Goal: Task Accomplishment & Management: Complete application form

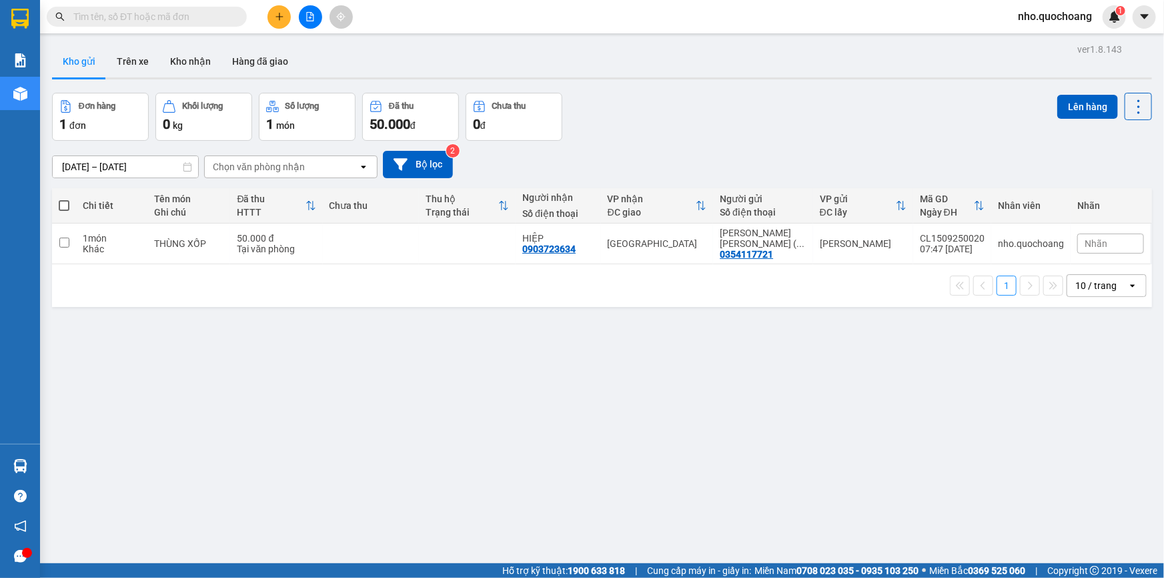
click at [1100, 284] on div "10 / trang" at bounding box center [1096, 285] width 41 height 13
click at [1087, 428] on span "100 / trang" at bounding box center [1092, 433] width 48 height 13
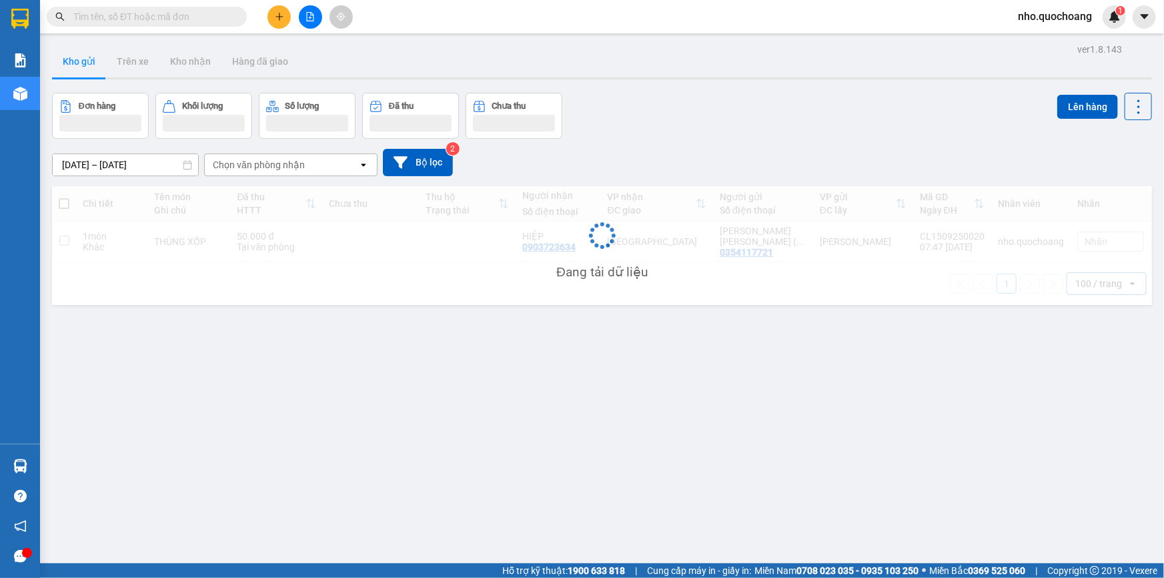
click at [223, 15] on input "text" at bounding box center [151, 16] width 157 height 15
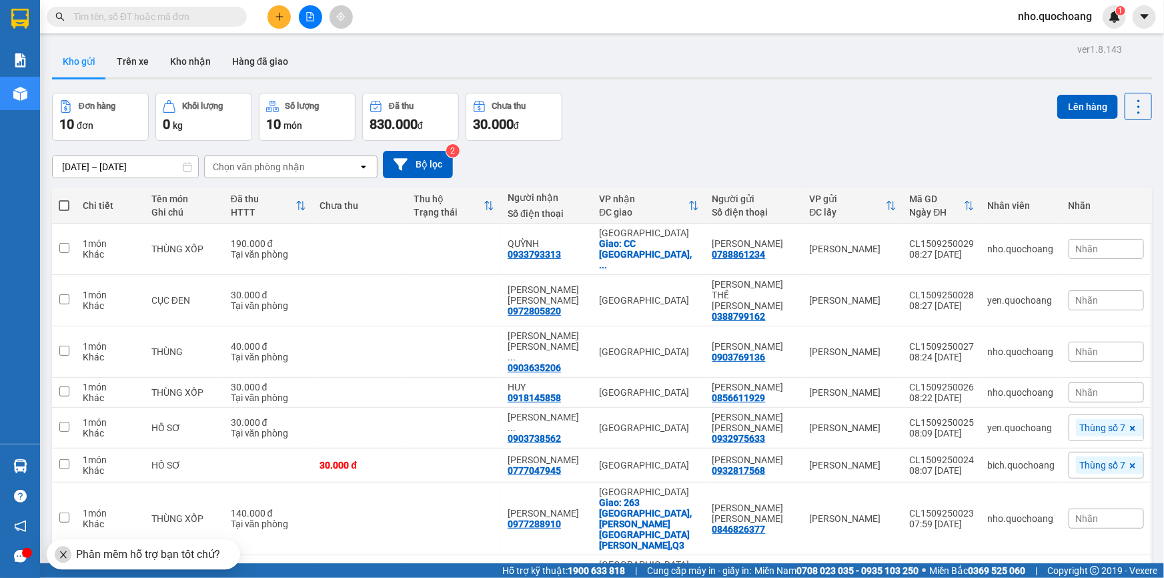
click at [173, 21] on input "text" at bounding box center [151, 16] width 157 height 15
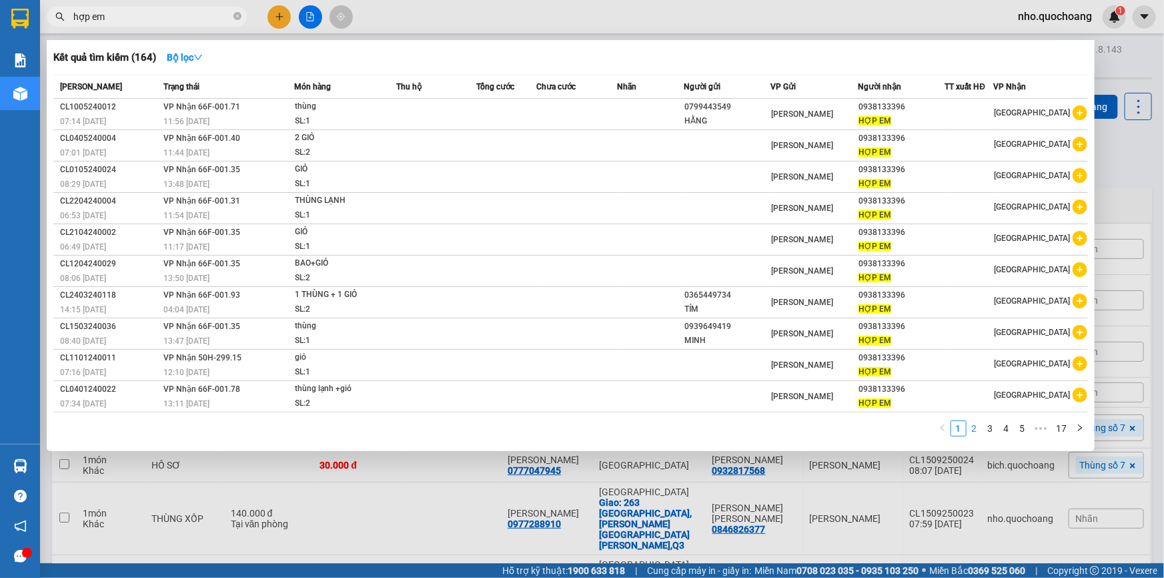
type input "hợp em"
click at [980, 430] on link "2" at bounding box center [974, 428] width 15 height 15
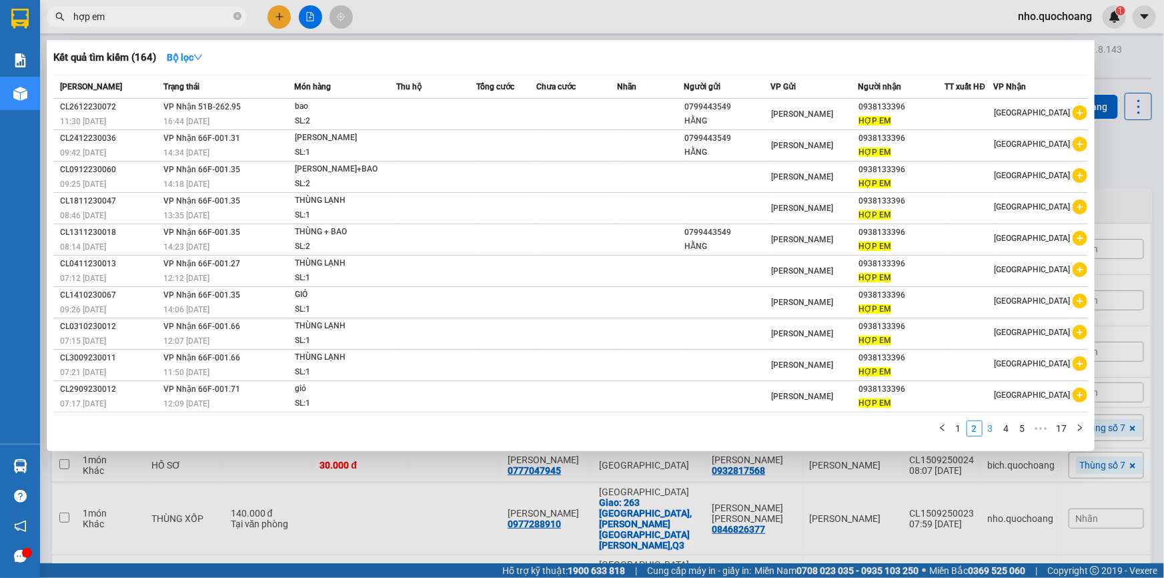
click at [991, 429] on link "3" at bounding box center [990, 428] width 15 height 15
click at [1005, 429] on link "4" at bounding box center [1006, 428] width 15 height 15
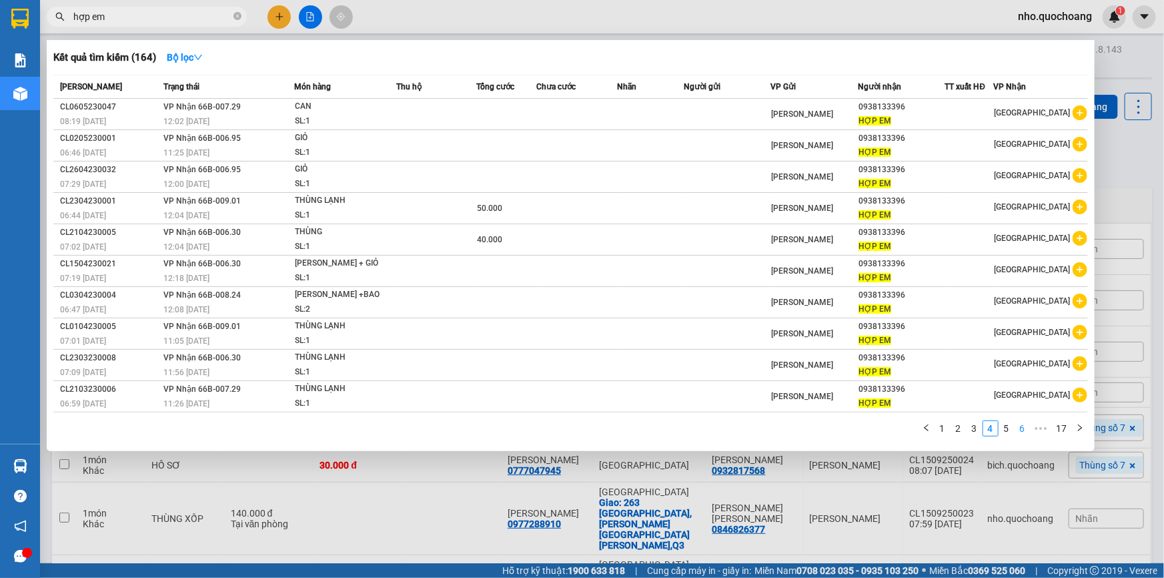
click at [1015, 429] on ul "1 2 3 4 5 6 ••• 17" at bounding box center [1003, 428] width 169 height 16
click at [1015, 428] on li "6" at bounding box center [1023, 428] width 16 height 16
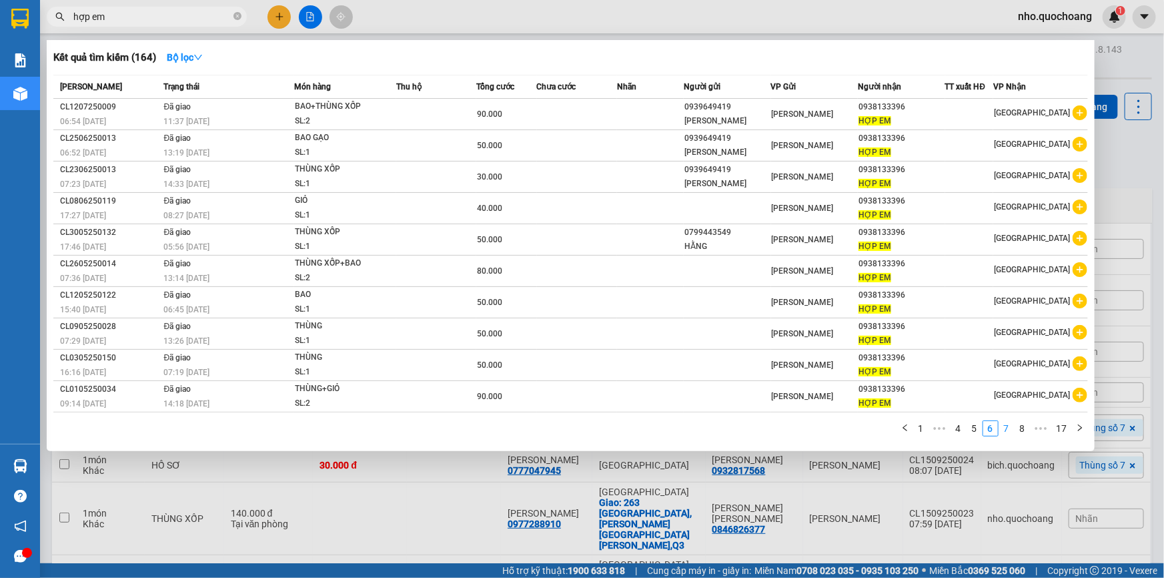
click at [1009, 424] on link "7" at bounding box center [1006, 428] width 15 height 15
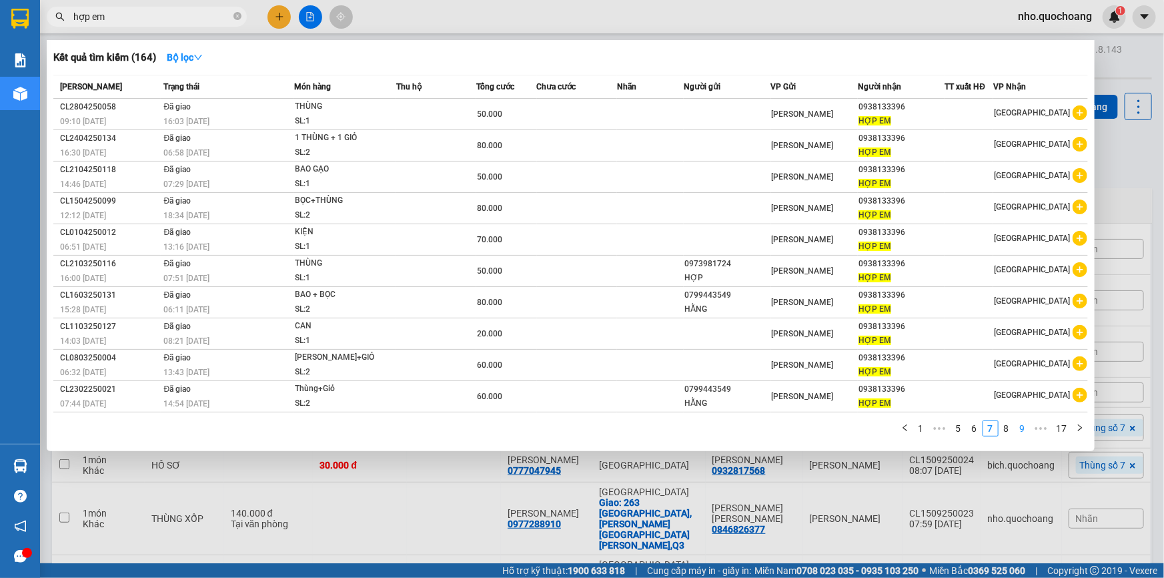
click at [1016, 424] on link "9" at bounding box center [1022, 428] width 15 height 15
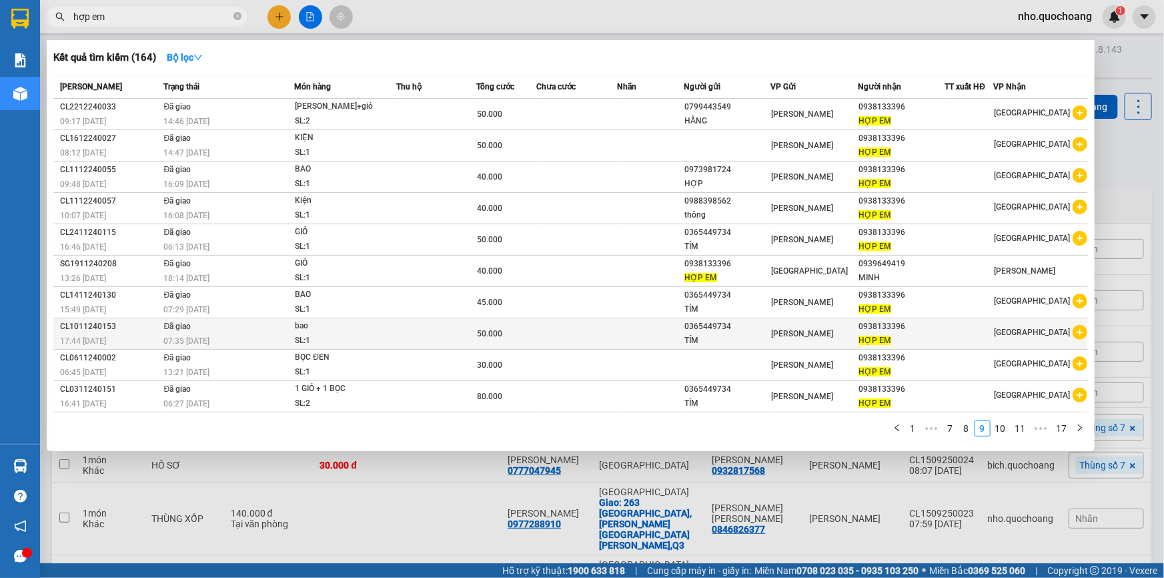
click at [624, 319] on td at bounding box center [650, 333] width 67 height 31
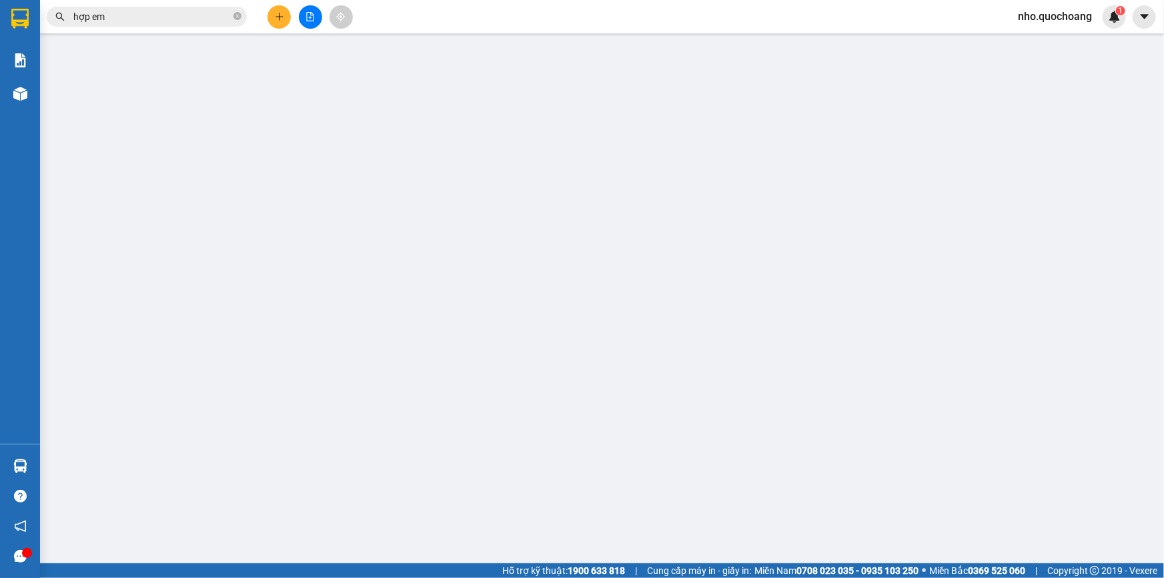
type input "0365449734"
type input "TÍM"
type input "0938133396"
type input "HỢP EM"
type input "50.000"
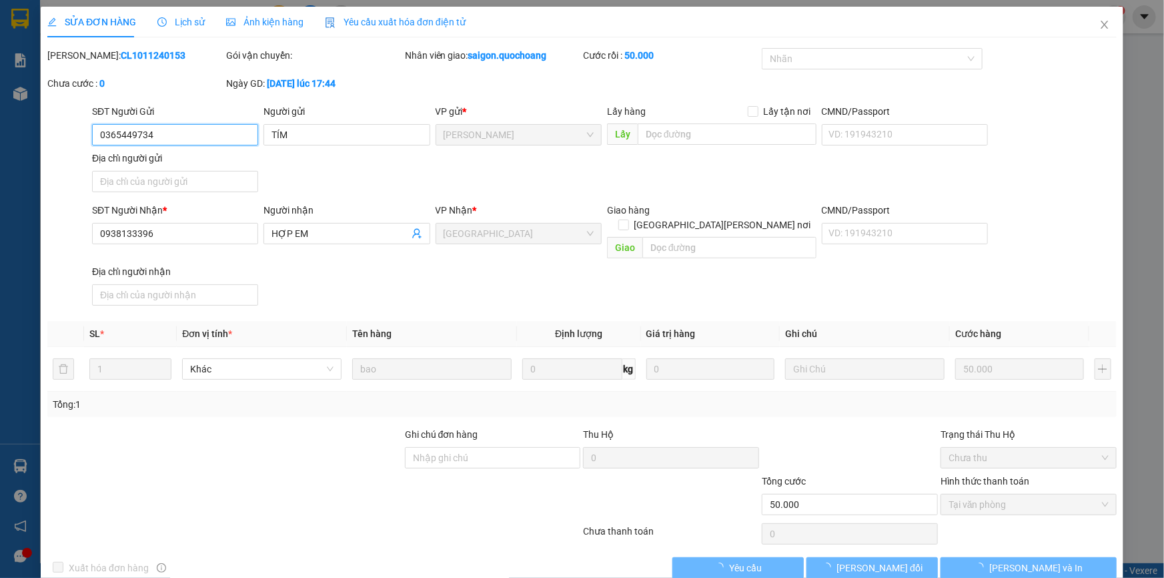
click at [160, 140] on input "0365449734" at bounding box center [175, 134] width 166 height 21
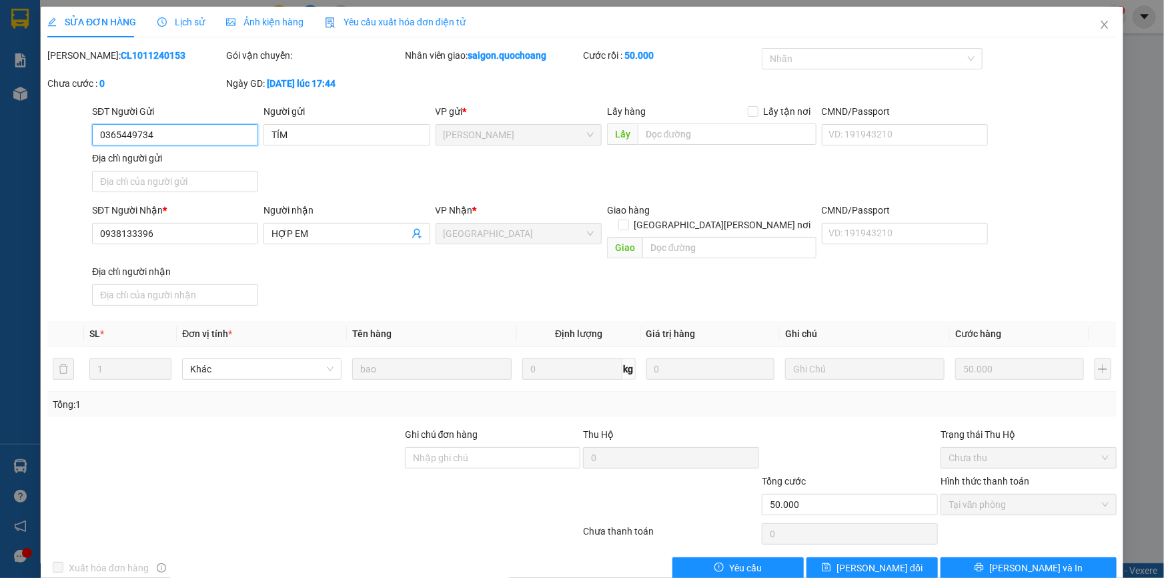
click at [160, 140] on input "0365449734" at bounding box center [175, 134] width 166 height 21
click at [1100, 24] on icon "close" at bounding box center [1105, 24] width 11 height 11
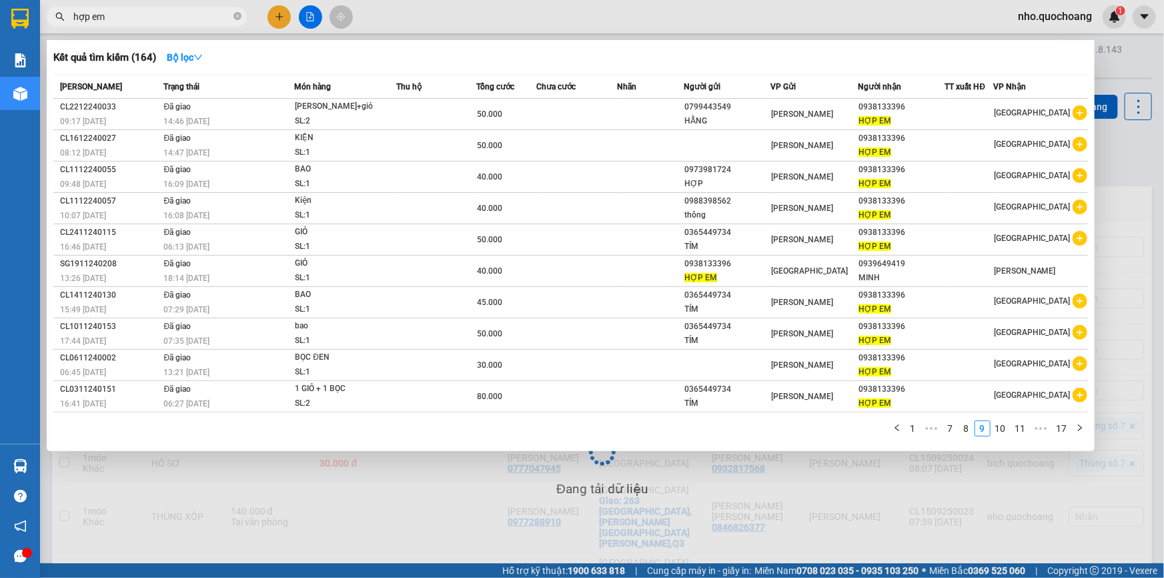
click at [140, 10] on input "hợp em" at bounding box center [151, 16] width 157 height 15
paste input "0365449734"
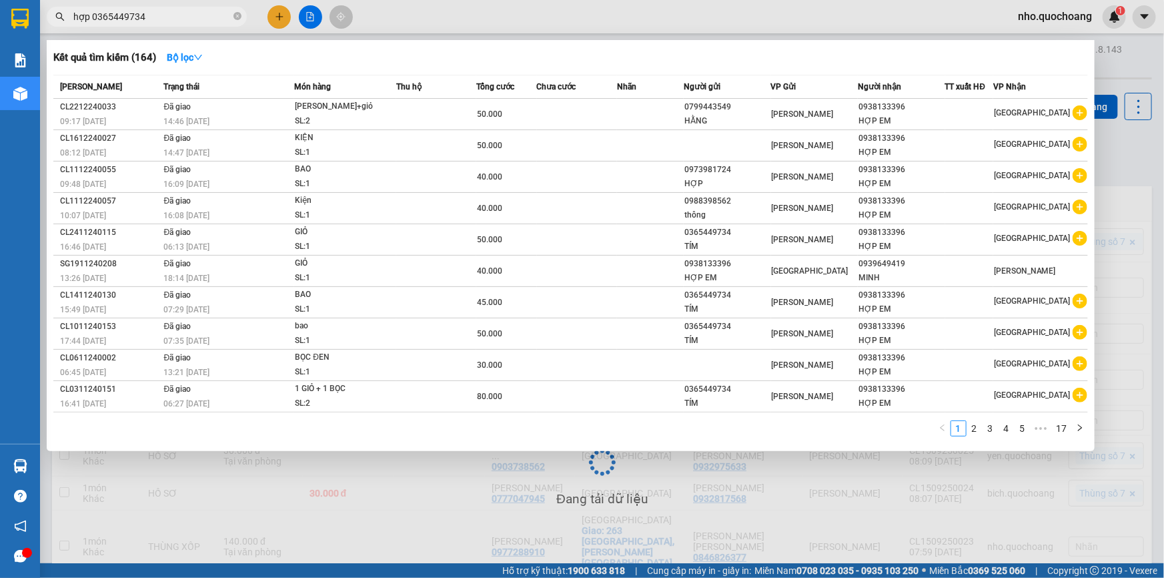
click at [140, 10] on input "hợp 0365449734" at bounding box center [151, 16] width 157 height 15
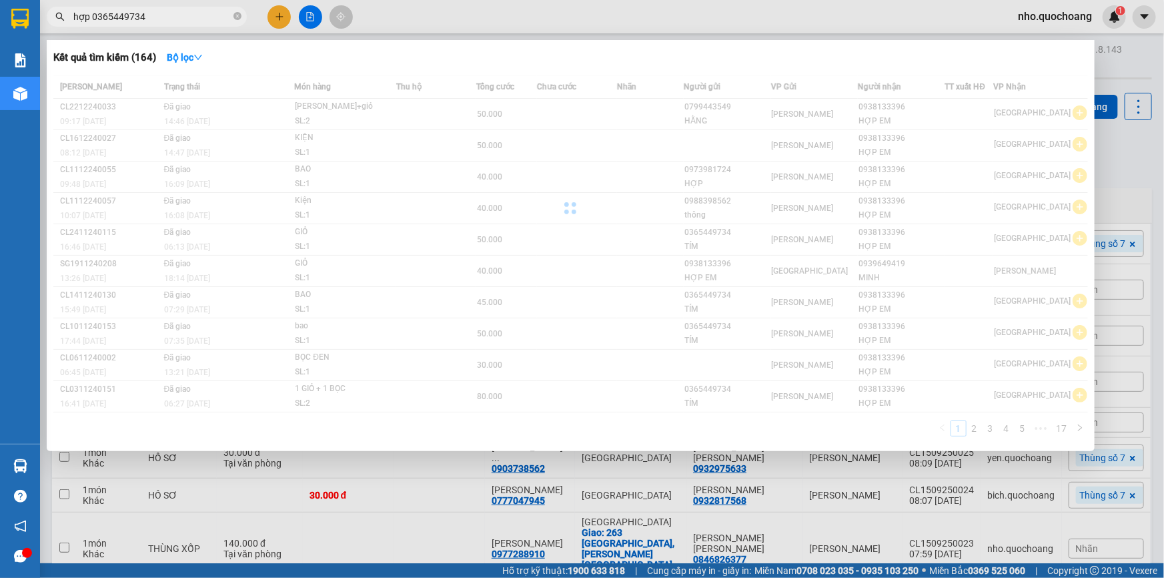
click at [140, 10] on input "hợp 0365449734" at bounding box center [151, 16] width 157 height 15
paste input "text"
type input "0365449734"
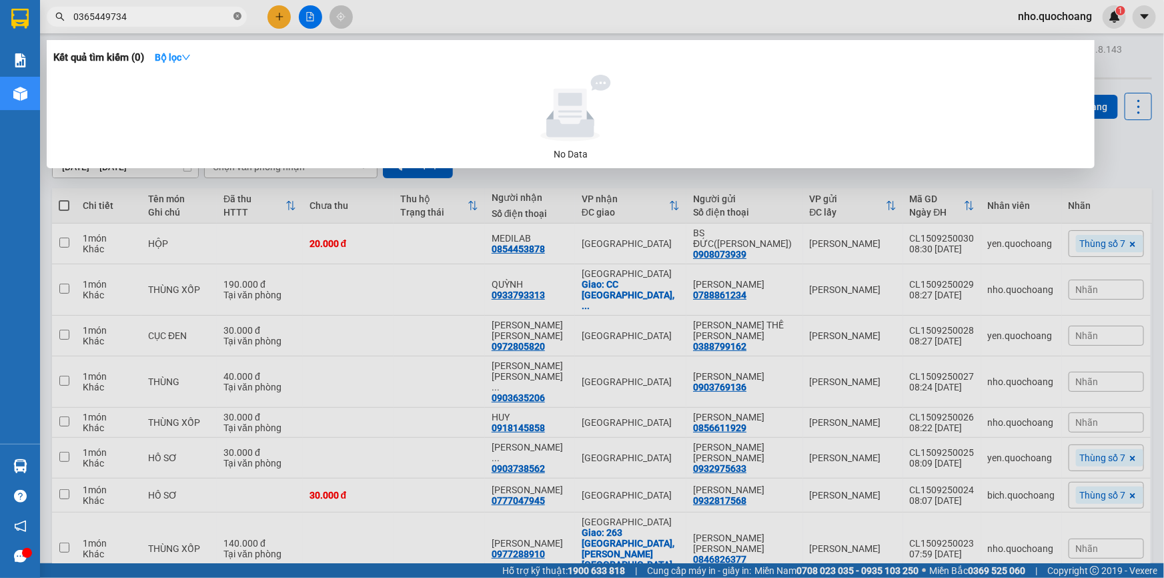
click at [234, 17] on icon "close-circle" at bounding box center [238, 16] width 8 height 8
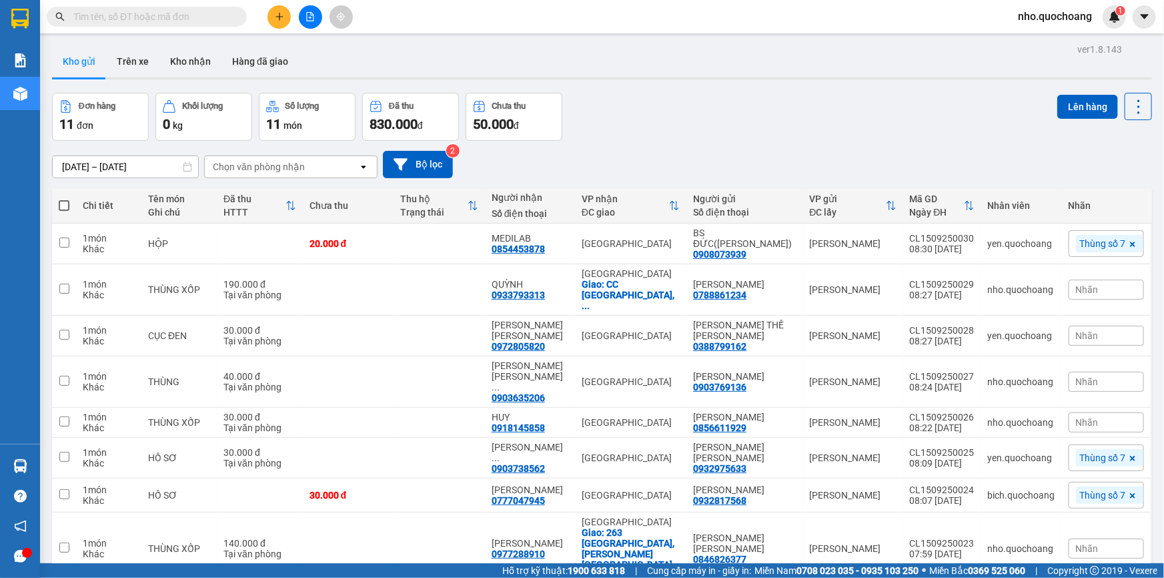
click at [120, 16] on input "text" at bounding box center [151, 16] width 157 height 15
paste input "0365449734"
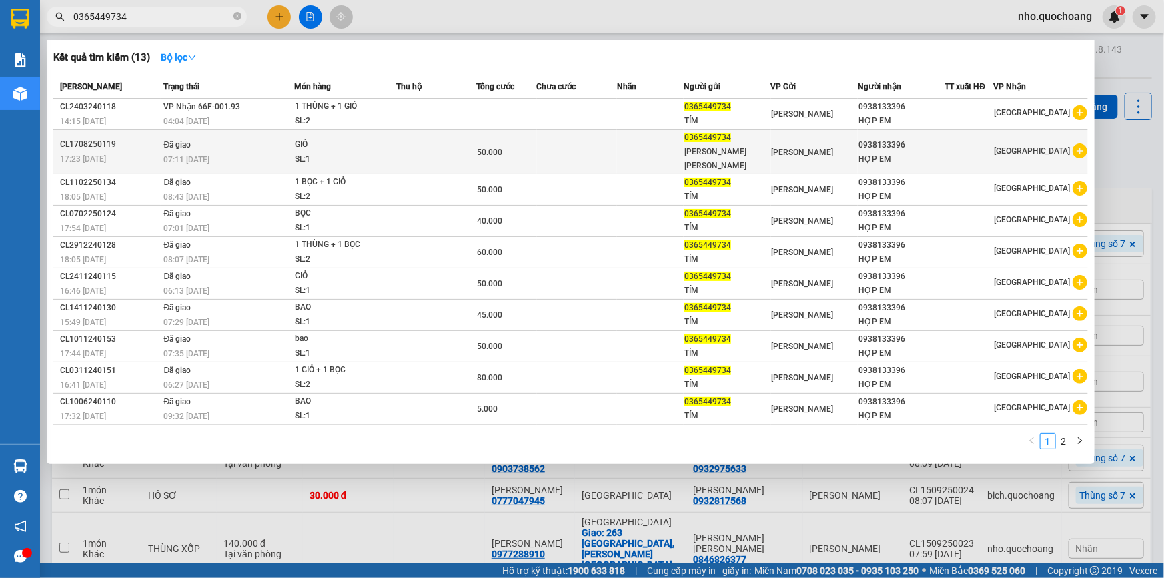
type input "0365449734"
click at [510, 149] on div "50.000" at bounding box center [506, 152] width 59 height 15
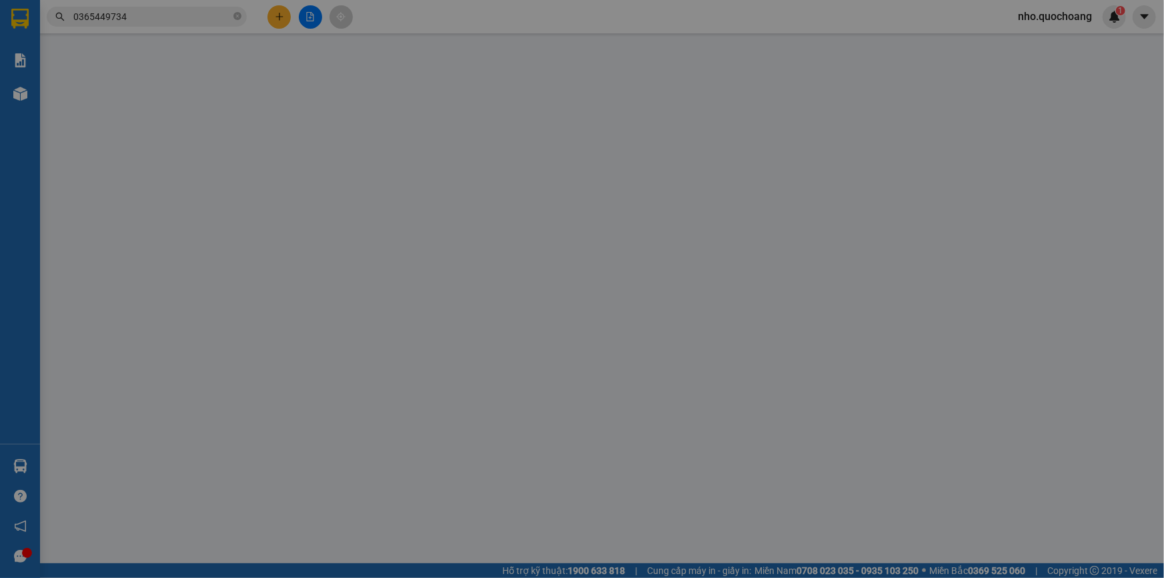
type input "0365449734"
type input "[PERSON_NAME] [PERSON_NAME]"
type input "[PERSON_NAME], [GEOGRAPHIC_DATA]"
type input "0938133396"
type input "HỢP EM"
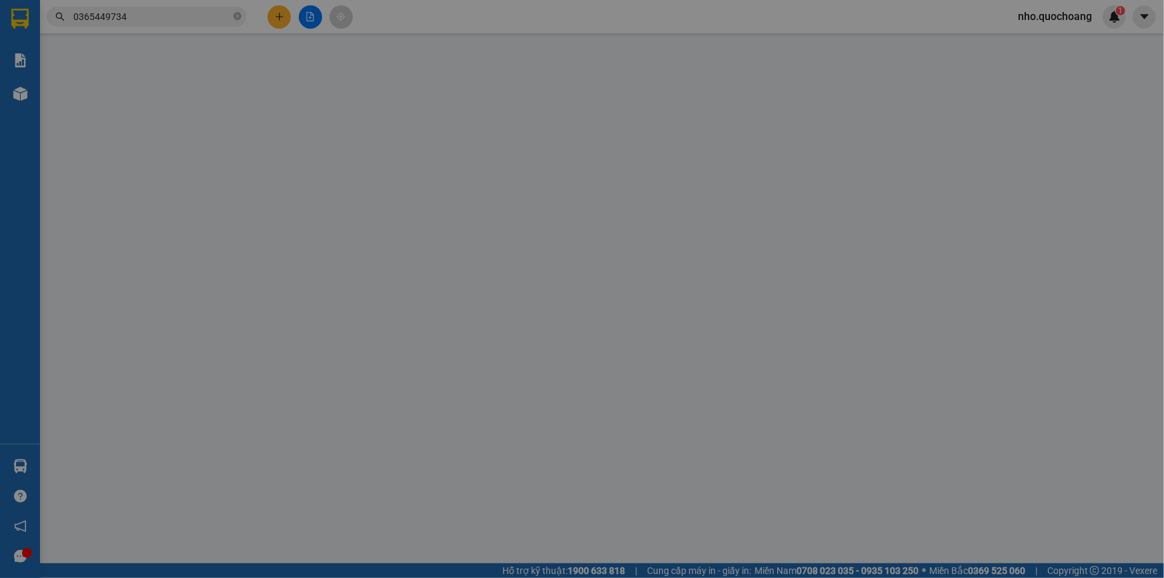
type input "50.000"
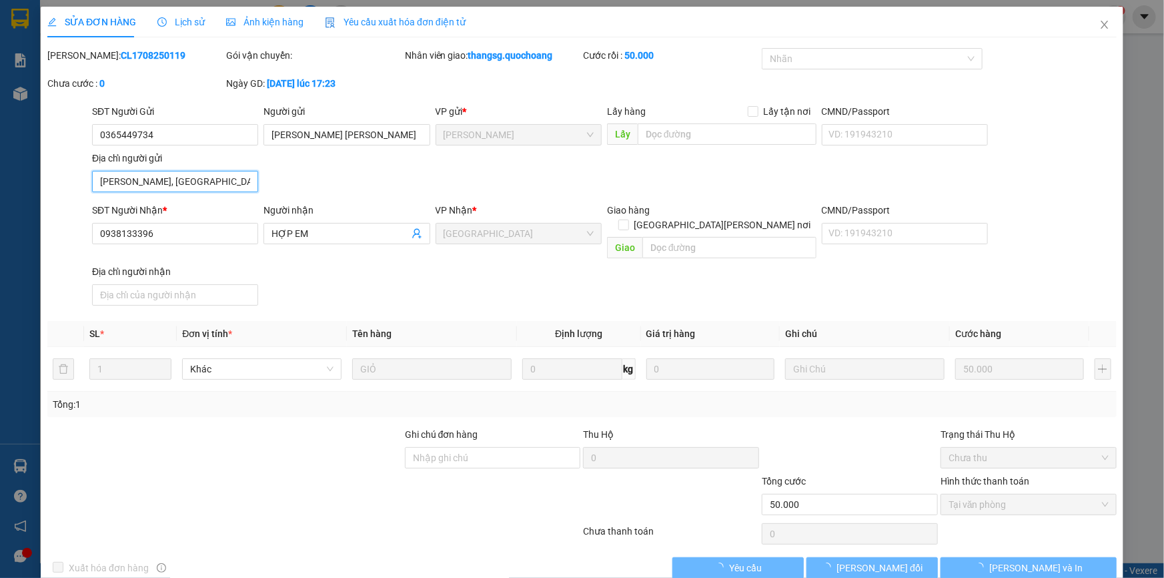
click at [213, 186] on input "[PERSON_NAME], [GEOGRAPHIC_DATA]" at bounding box center [175, 181] width 166 height 21
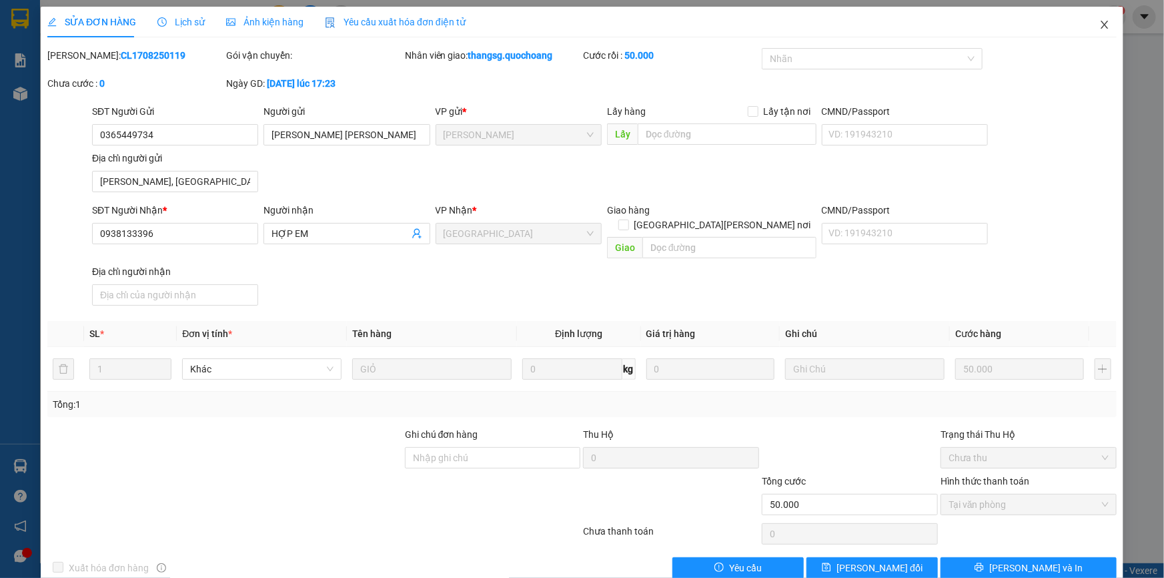
click at [1100, 27] on icon "close" at bounding box center [1105, 24] width 11 height 11
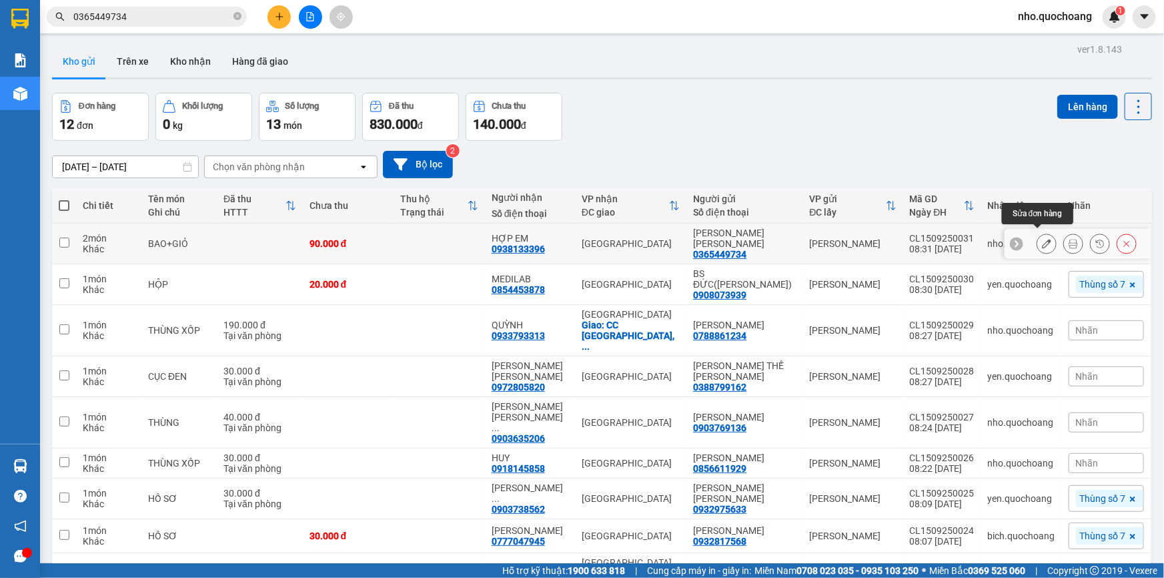
click at [1042, 240] on icon at bounding box center [1046, 243] width 9 height 9
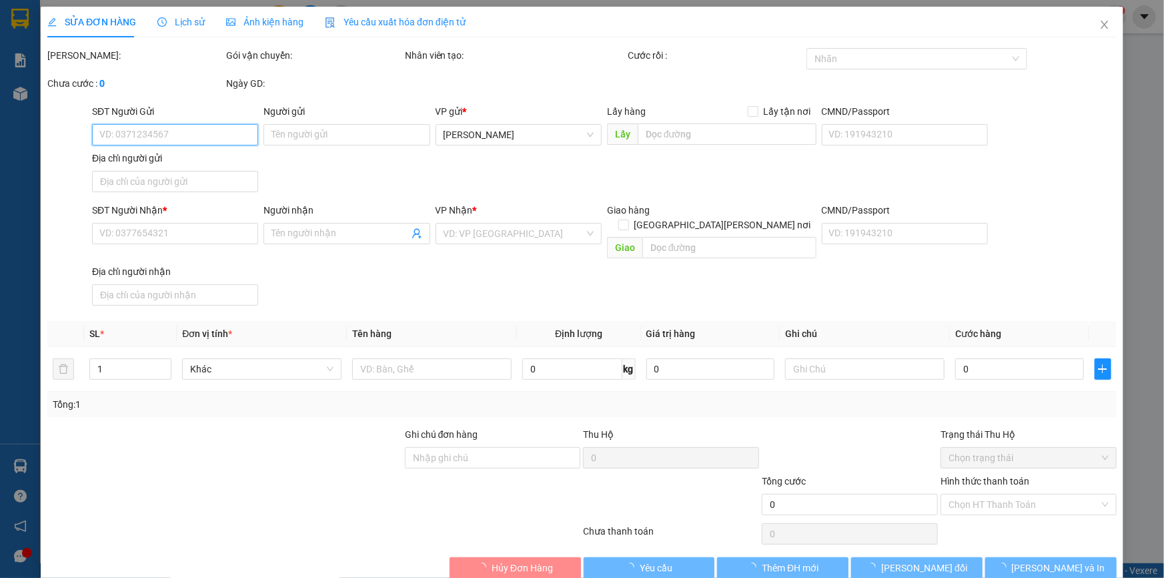
click at [180, 140] on input "SĐT Người Gửi" at bounding box center [175, 134] width 166 height 21
click at [177, 139] on input "SĐT Người Gửi" at bounding box center [175, 134] width 166 height 21
type input "0365449734"
type input "[PERSON_NAME] [PERSON_NAME]"
type input "[PERSON_NAME] , [GEOGRAPHIC_DATA]"
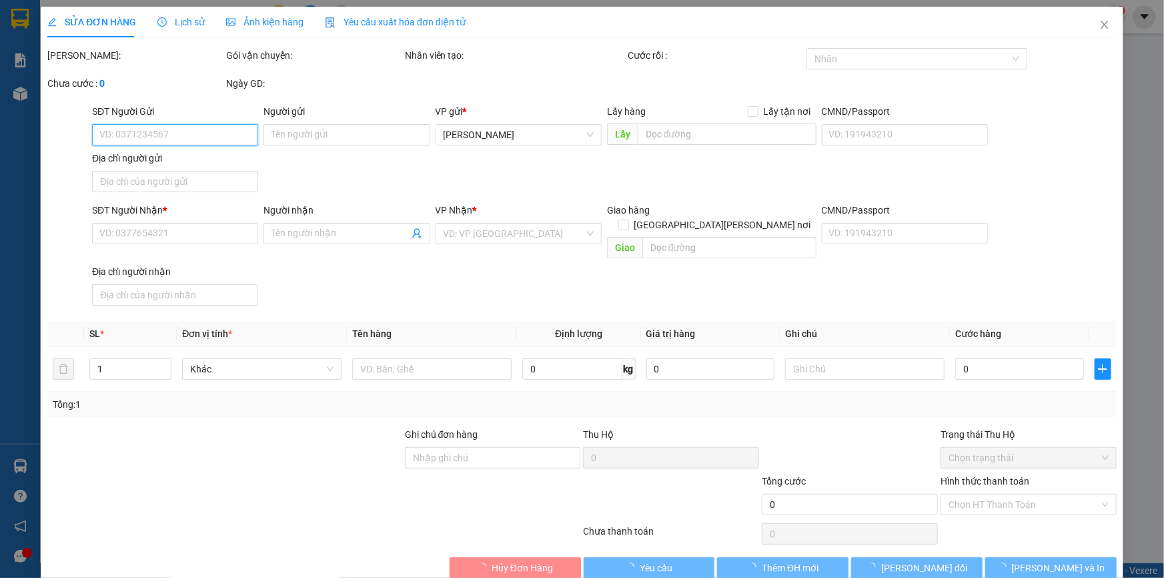
type input "0938133396"
type input "HỢP EM"
type input "90.000"
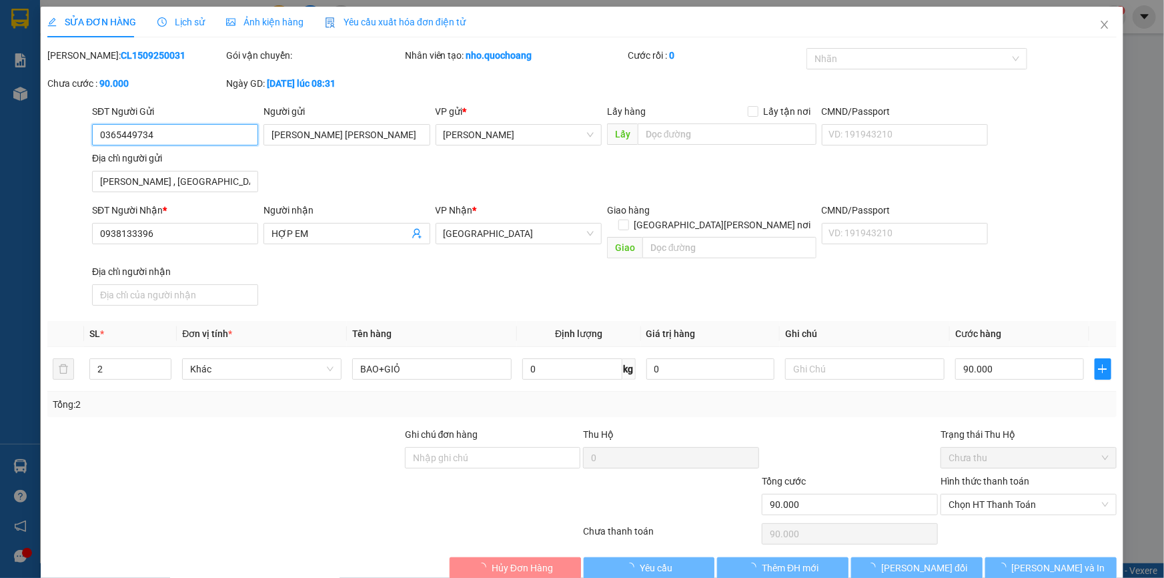
click at [177, 139] on input "0365449734" at bounding box center [175, 134] width 166 height 21
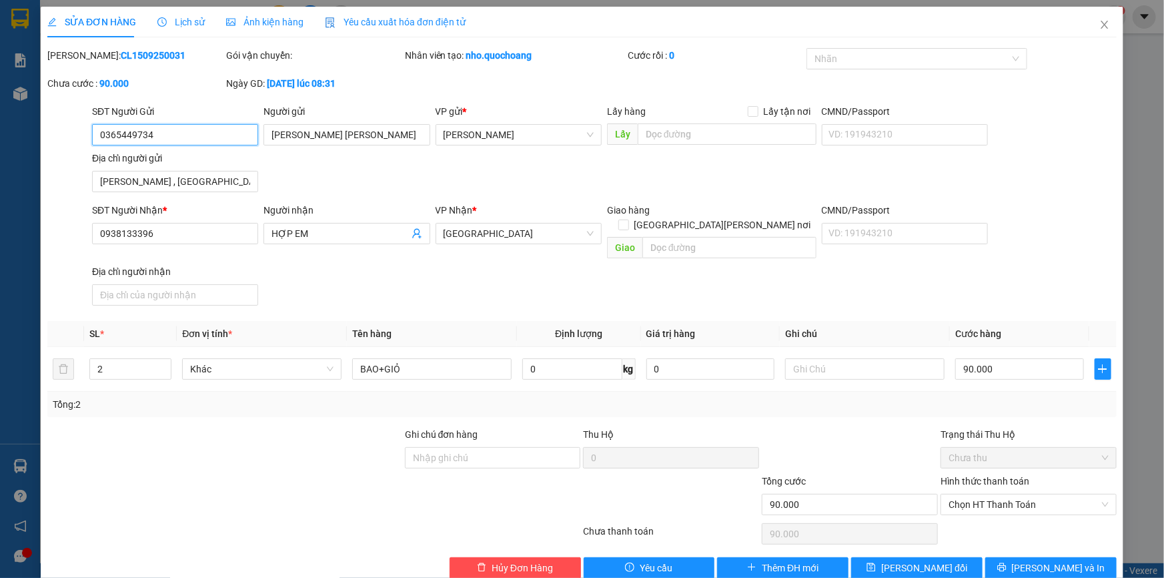
click at [177, 139] on input "0365449734" at bounding box center [175, 134] width 166 height 21
click at [1100, 29] on icon "close" at bounding box center [1105, 24] width 11 height 11
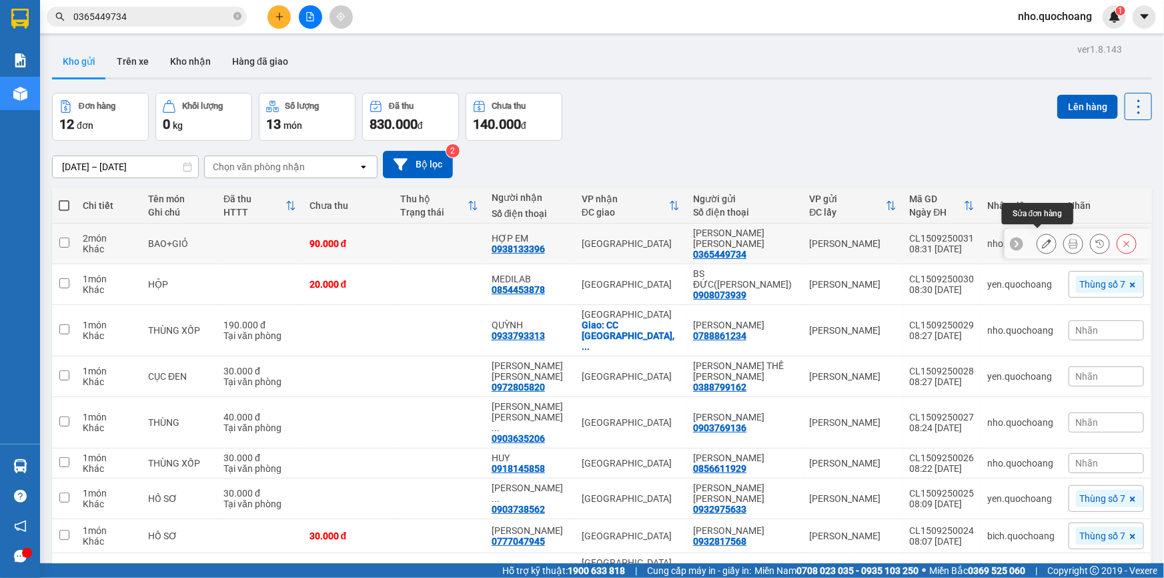
click at [1072, 242] on button at bounding box center [1073, 243] width 19 height 23
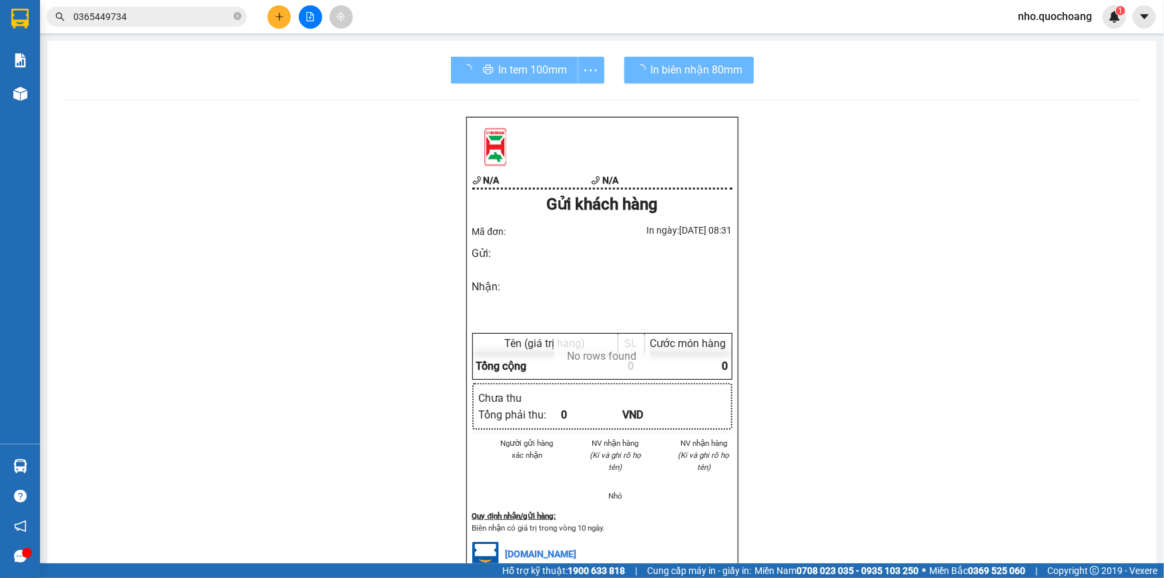
click at [502, 71] on div "In tem 100mm" at bounding box center [527, 70] width 153 height 27
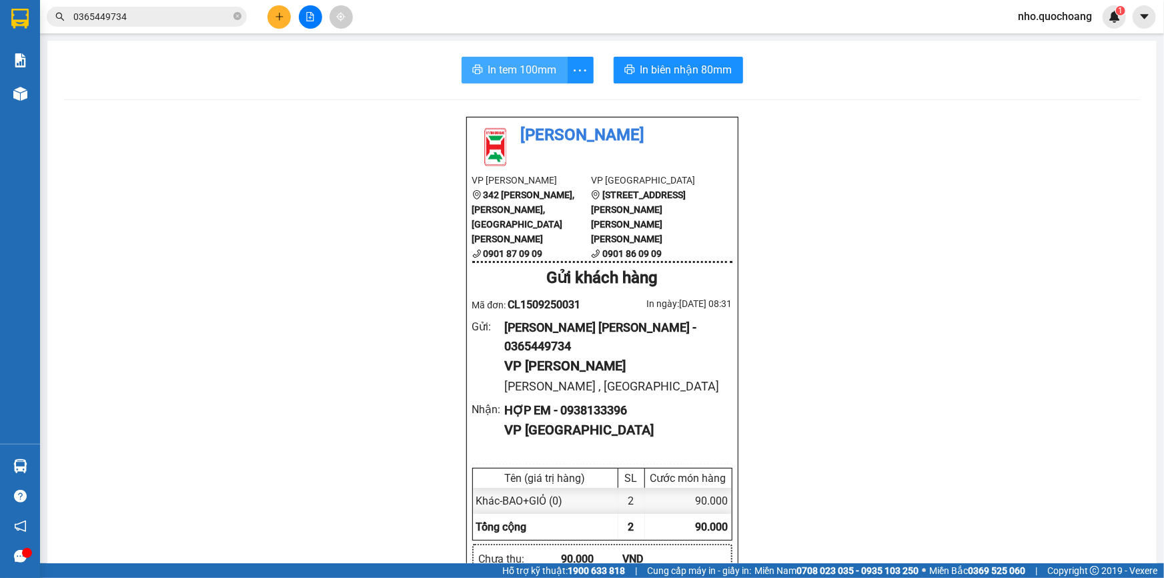
click at [496, 79] on button "In tem 100mm" at bounding box center [515, 70] width 106 height 27
click at [507, 72] on span "In tem 100mm" at bounding box center [522, 69] width 69 height 17
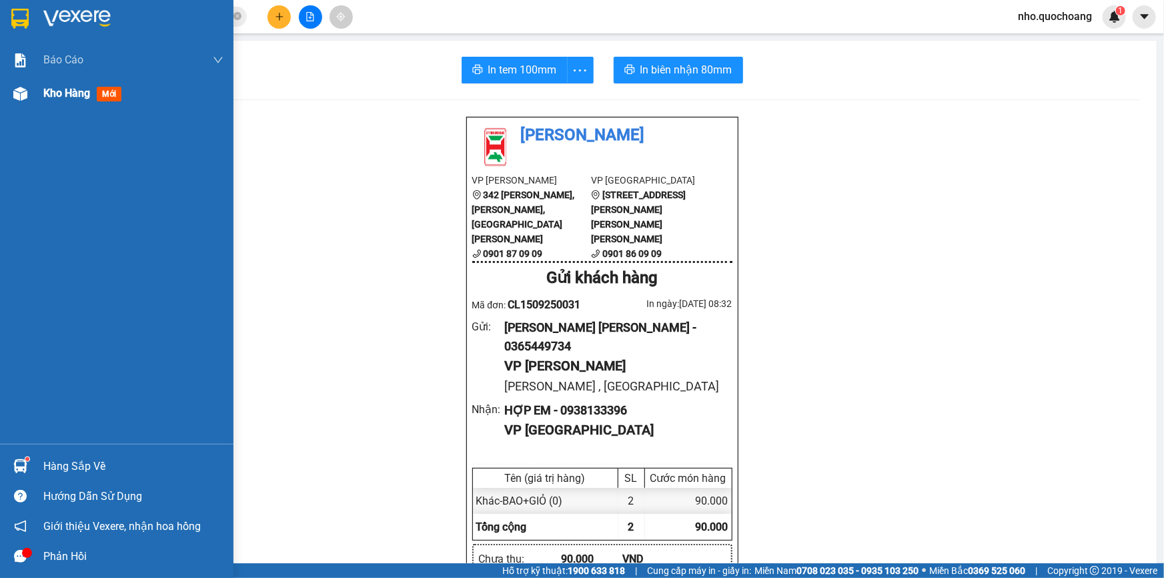
click at [55, 99] on span "Kho hàng" at bounding box center [66, 93] width 47 height 13
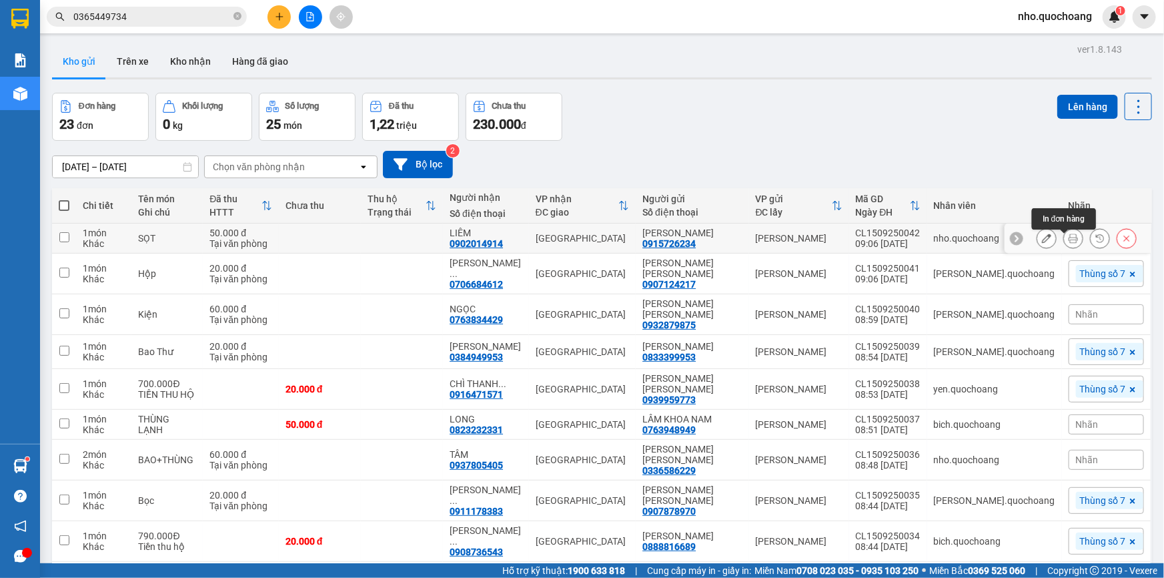
click at [1069, 243] on icon at bounding box center [1073, 238] width 9 height 9
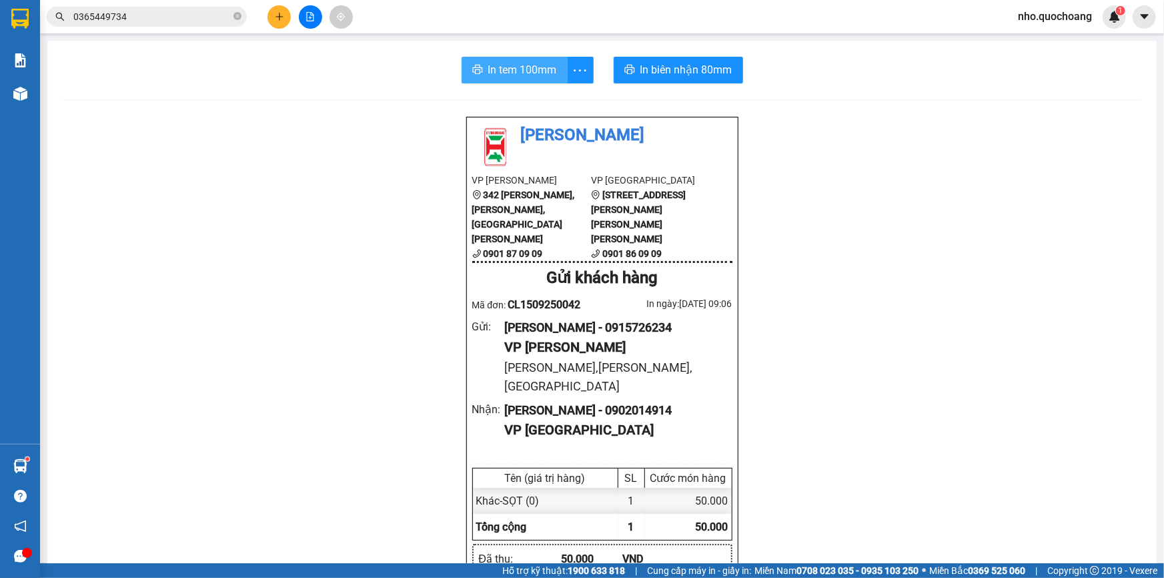
click at [489, 62] on span "In tem 100mm" at bounding box center [522, 69] width 69 height 17
click at [668, 79] on button "In biên nhận 80mm" at bounding box center [678, 70] width 129 height 27
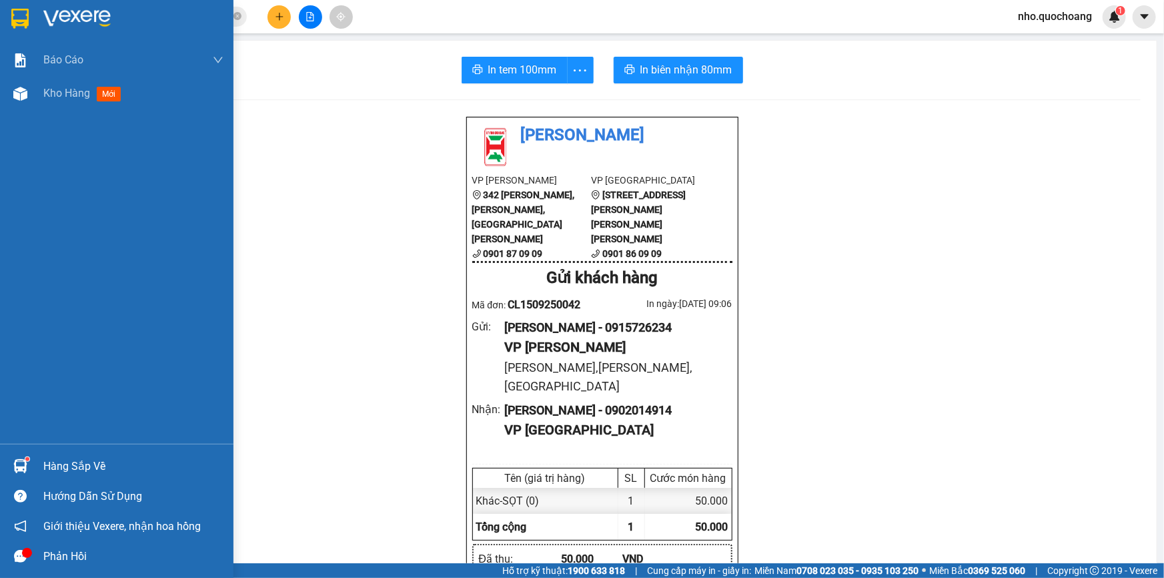
click at [55, 467] on div "Hàng sắp về" at bounding box center [133, 466] width 180 height 20
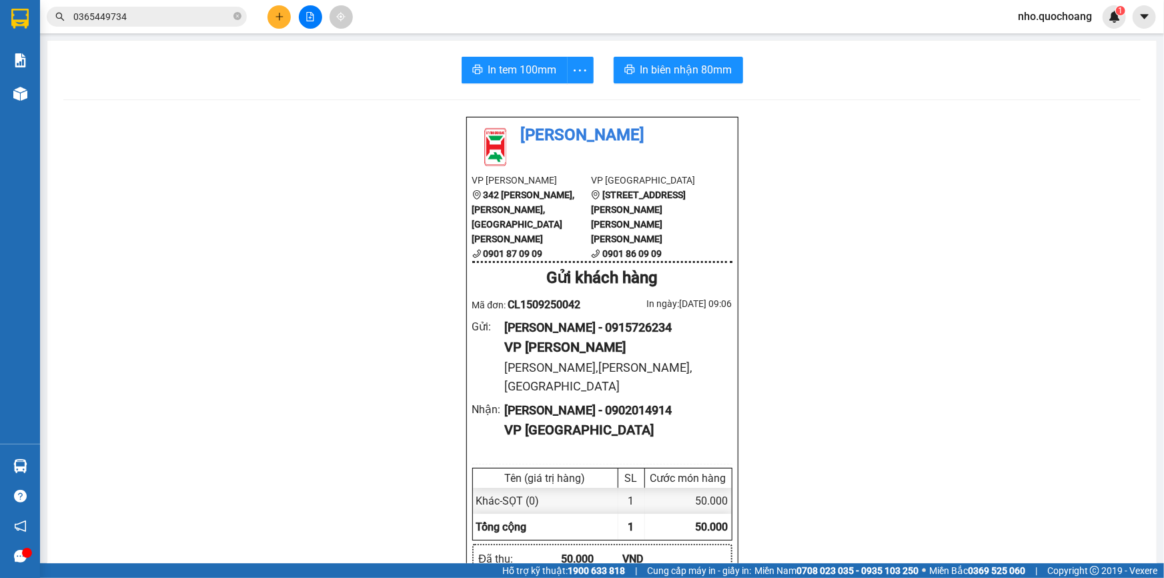
click at [370, 322] on section "Kết quả [PERSON_NAME] ( 13 ) Bộ lọc Mã ĐH Trạng thái Món hàng Thu hộ Tổng [PERS…" at bounding box center [582, 289] width 1164 height 578
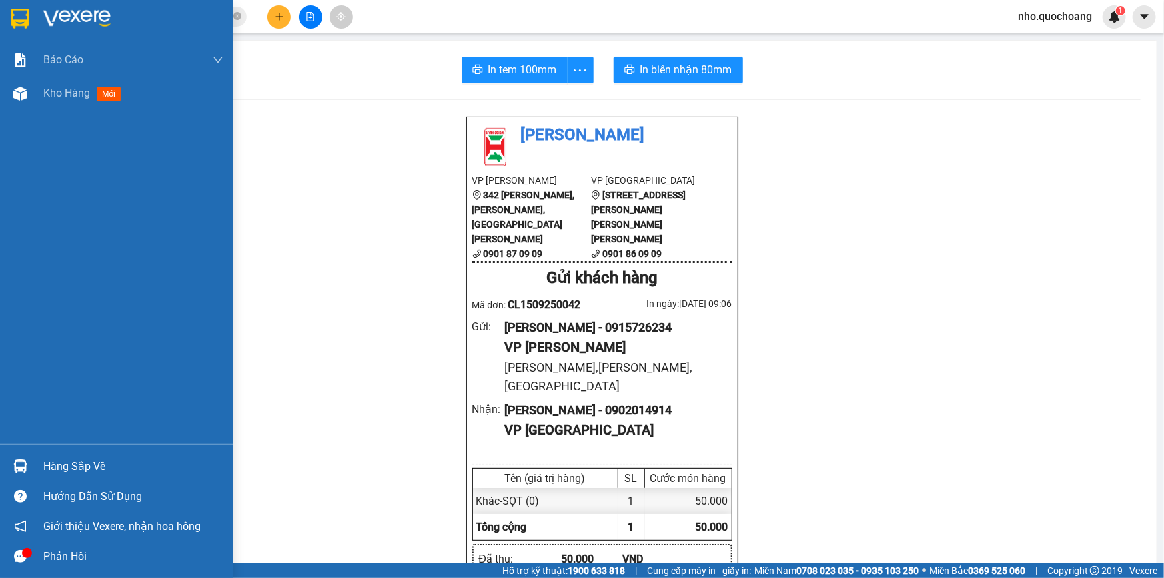
click at [78, 454] on div "Hàng sắp về" at bounding box center [117, 466] width 234 height 30
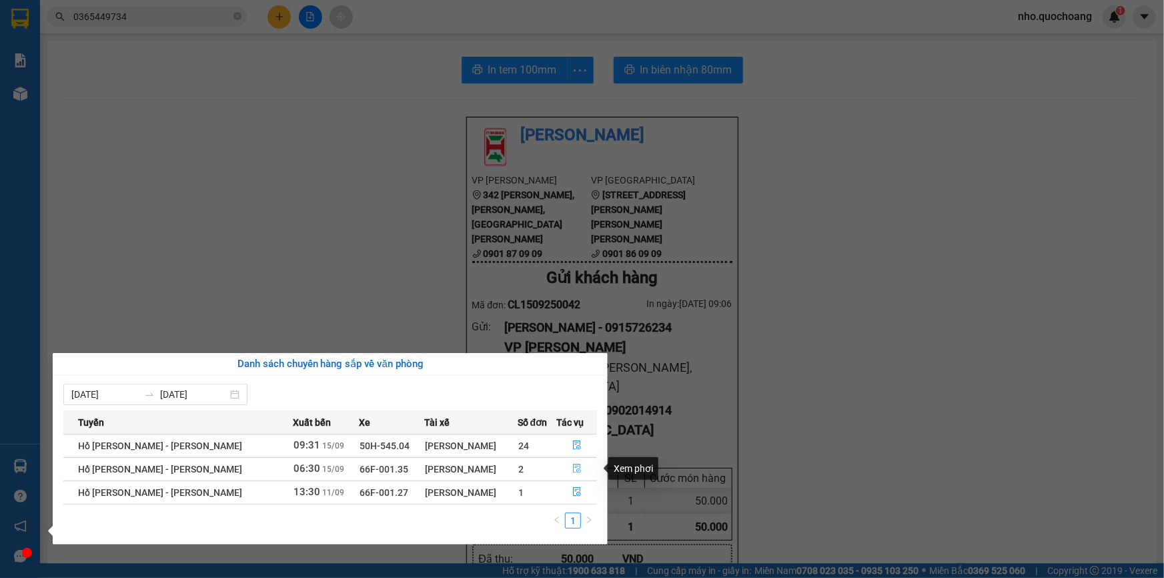
click at [572, 471] on icon "file-done" at bounding box center [576, 468] width 9 height 9
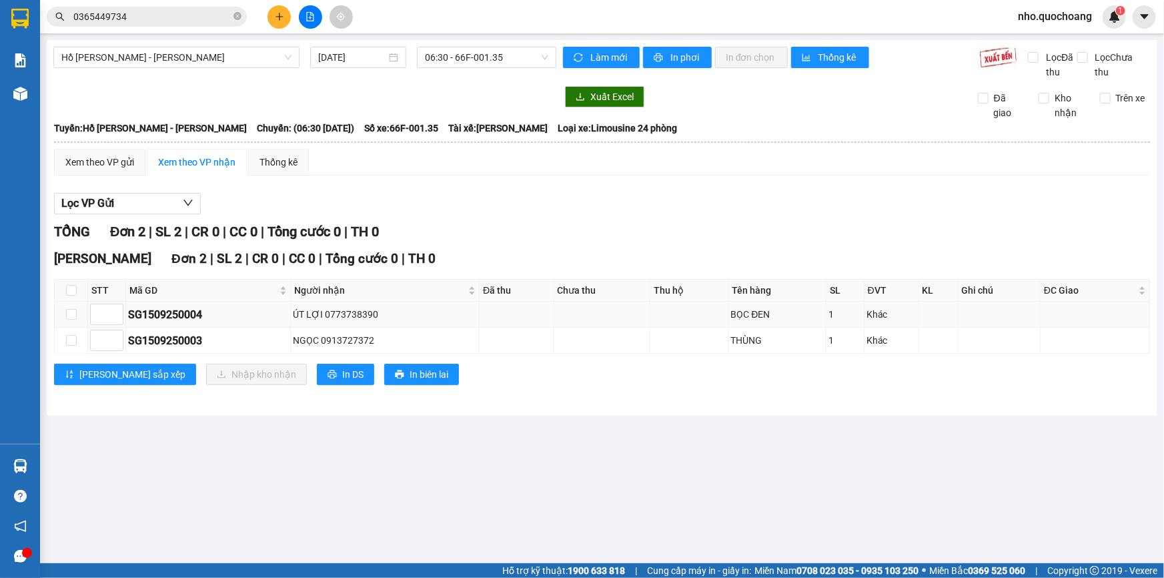
click at [350, 322] on td "ÚT LỢI 0773738390" at bounding box center [385, 315] width 189 height 26
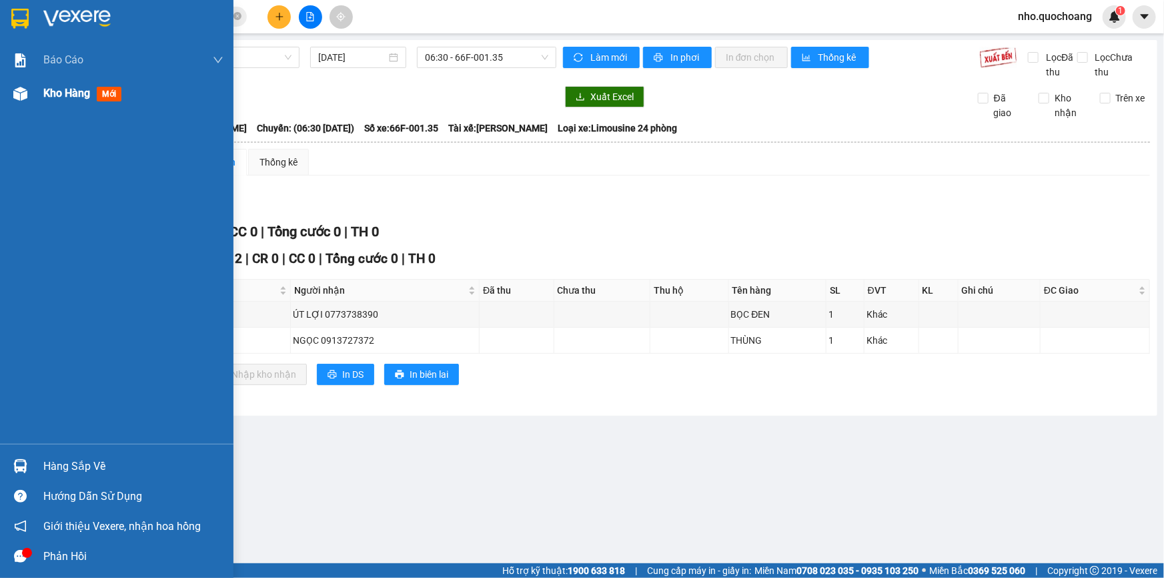
click at [40, 99] on div "Kho hàng mới" at bounding box center [117, 93] width 234 height 33
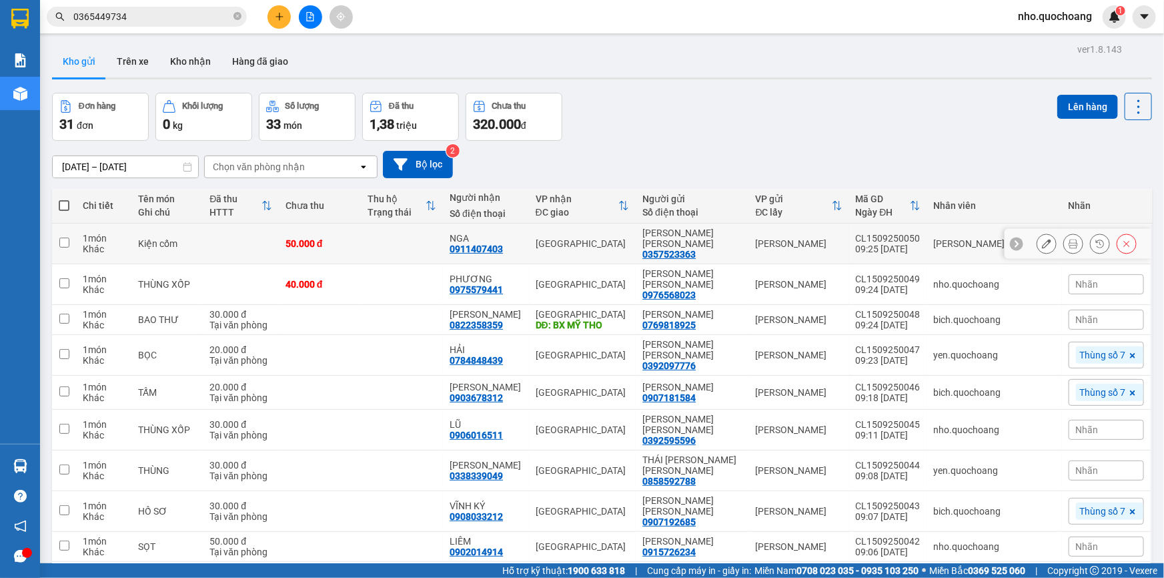
click at [1037, 245] on button at bounding box center [1046, 243] width 19 height 23
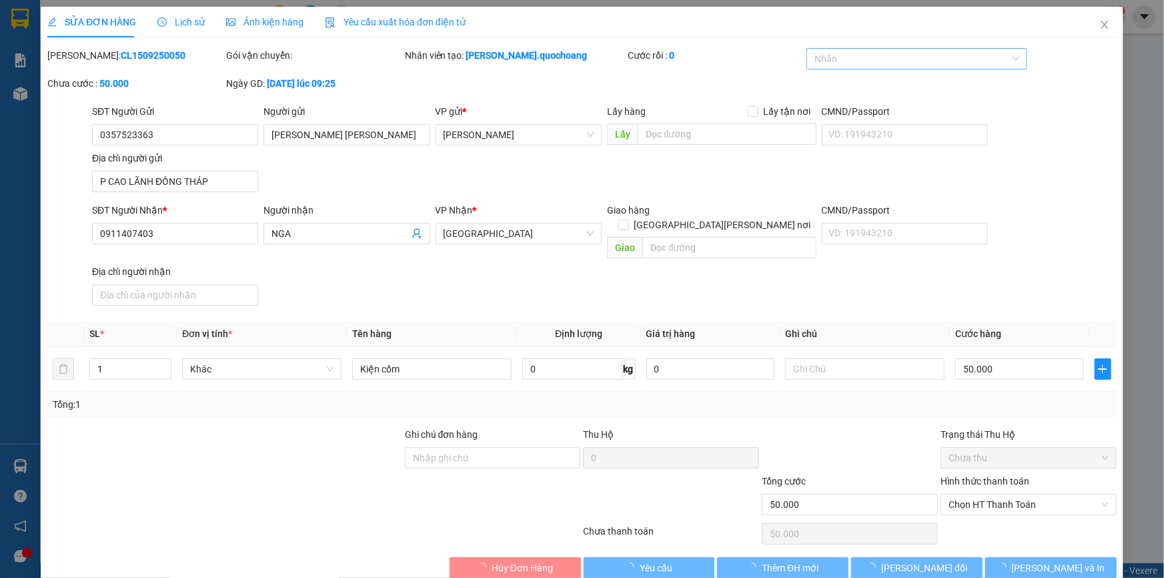
type input "0357523363"
type input "[PERSON_NAME] [PERSON_NAME]"
type input "P CAO LÃNH ĐỒNG THÁP"
type input "0911407403"
type input "NGA"
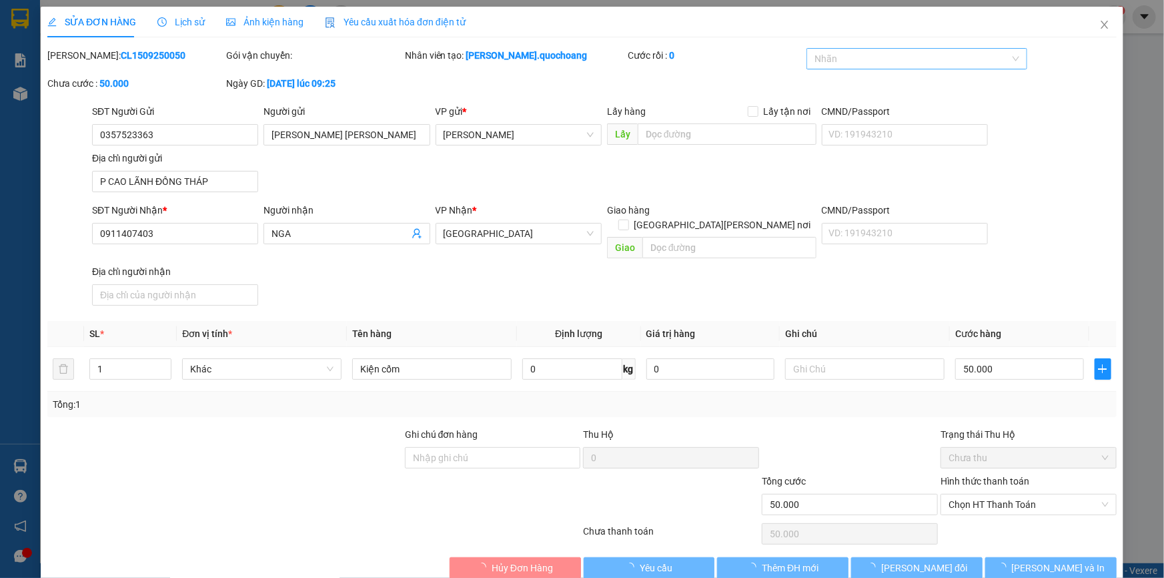
type input "50.000"
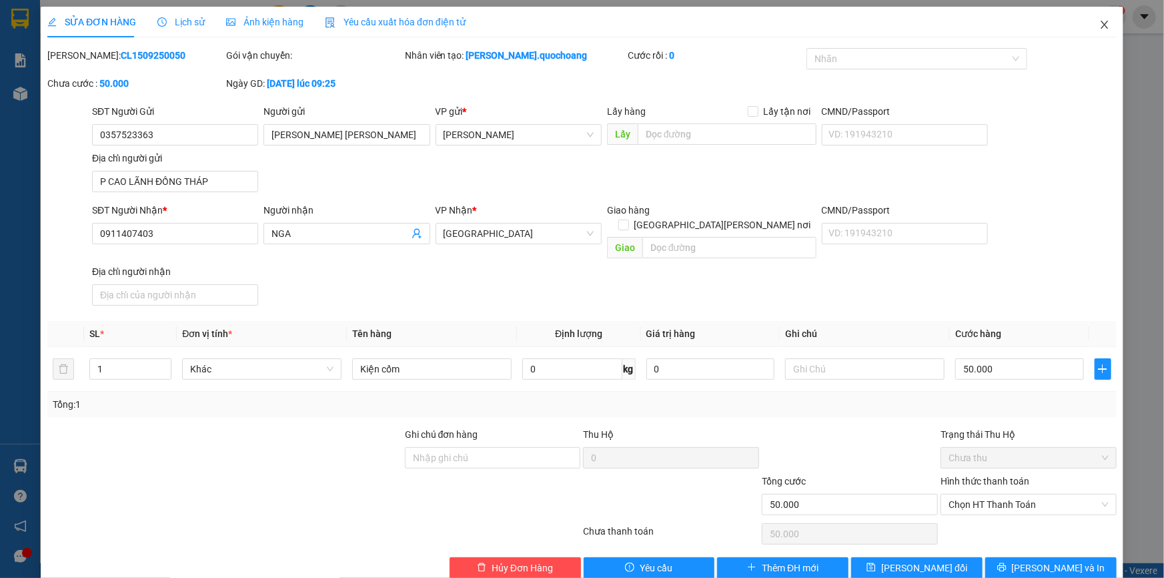
click at [1101, 33] on span "Close" at bounding box center [1104, 25] width 37 height 37
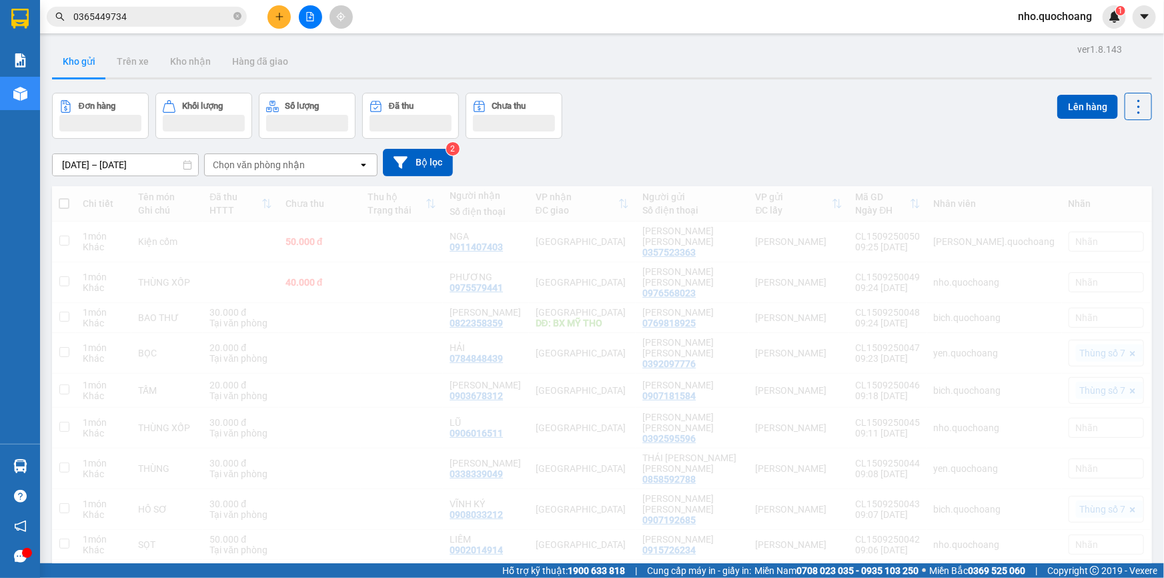
click at [178, 16] on input "0365449734" at bounding box center [151, 16] width 157 height 15
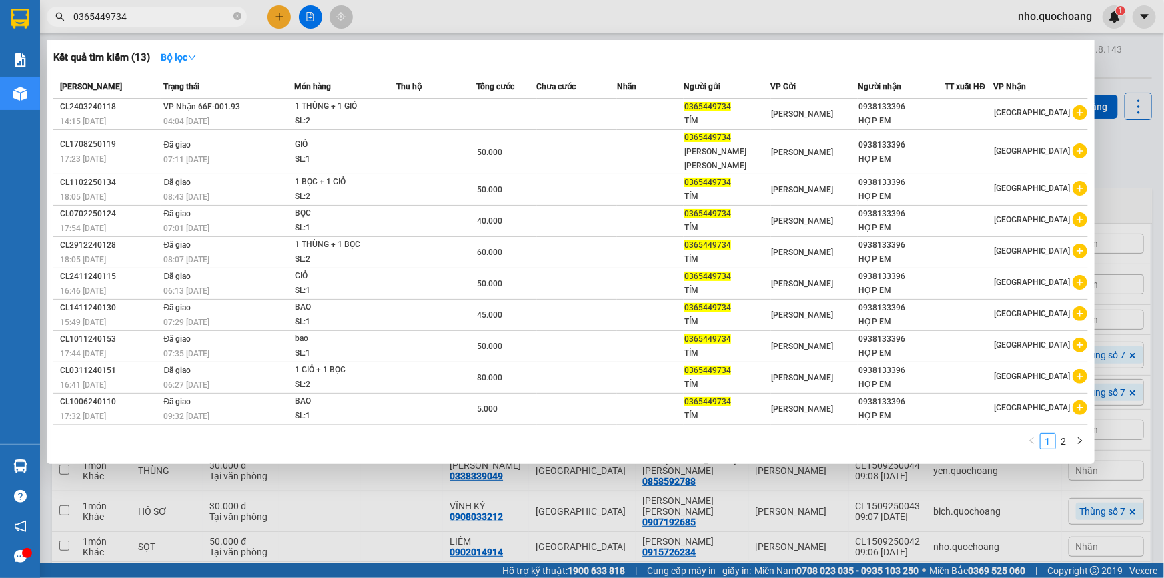
drag, startPoint x: 498, startPoint y: 446, endPoint x: 498, endPoint y: 425, distance: 21.4
click at [0, 17] on div "Kết quả [PERSON_NAME] ( 13 ) Bộ lọc Mã ĐH Trạng thái Món hàng Thu hộ Tổng [PERS…" at bounding box center [0, 17] width 0 height 0
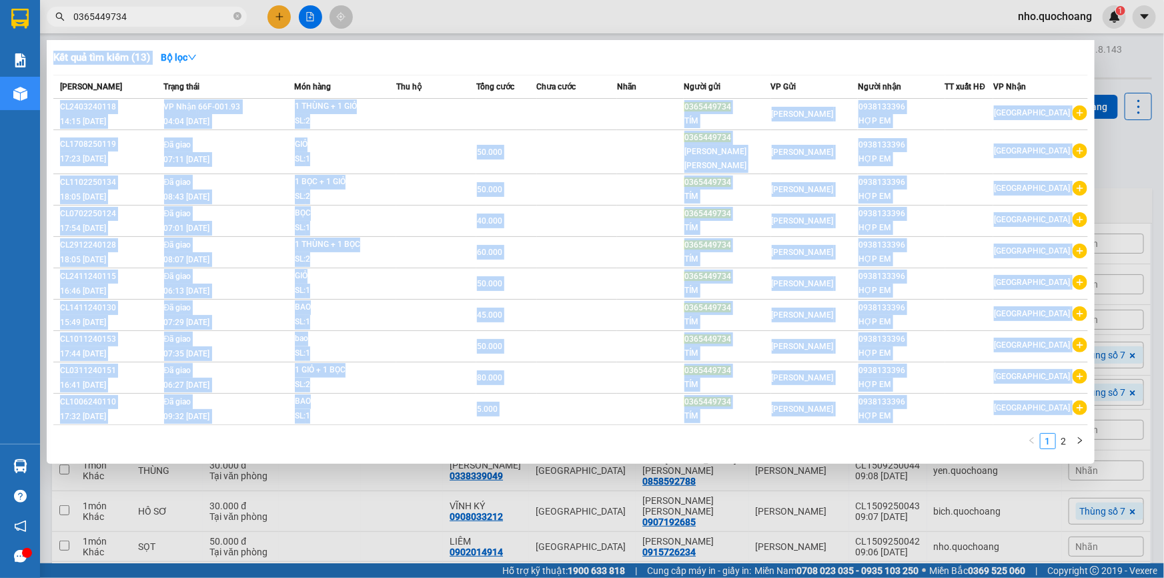
drag, startPoint x: 453, startPoint y: 561, endPoint x: 449, endPoint y: 546, distance: 15.2
click at [451, 560] on div at bounding box center [582, 289] width 1164 height 578
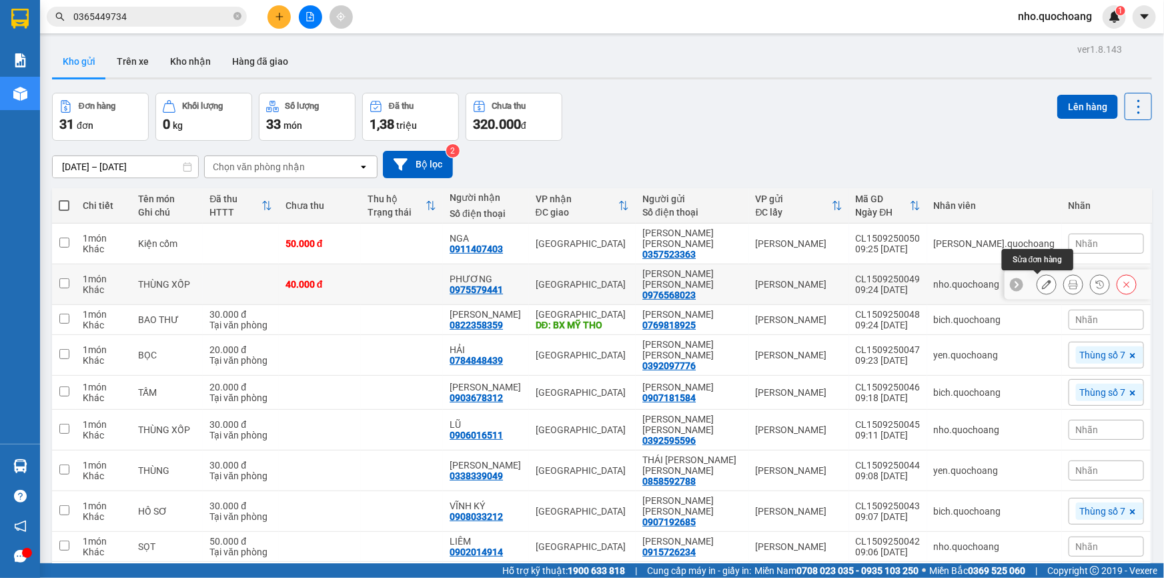
click at [1042, 285] on icon at bounding box center [1046, 284] width 9 height 9
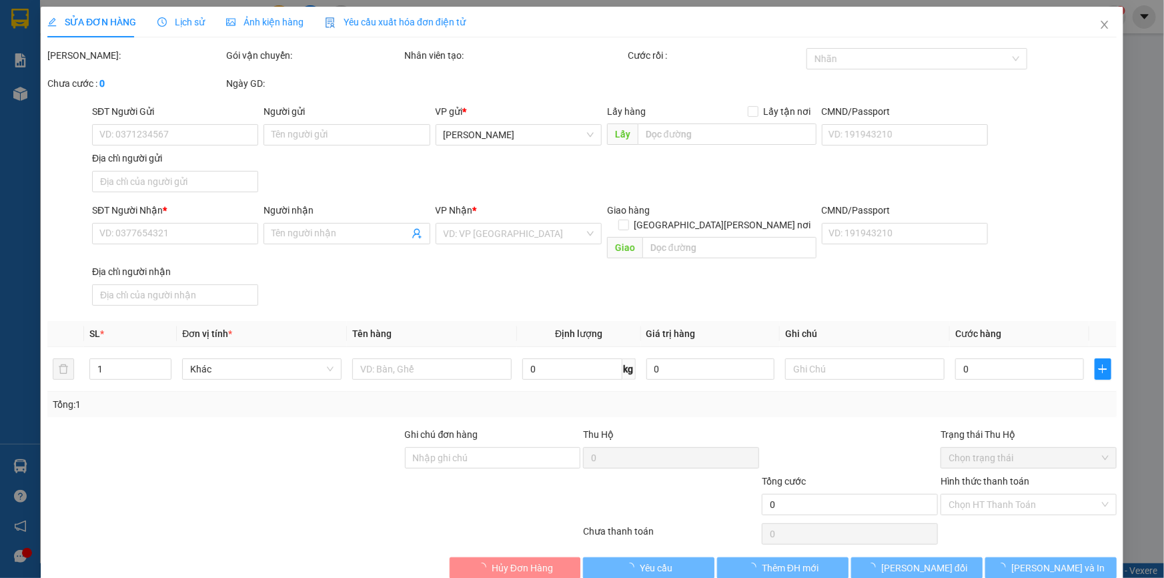
type input "0976568023"
type input "[PERSON_NAME] [PERSON_NAME]"
type input "HÒA AN,[PERSON_NAME],[GEOGRAPHIC_DATA]"
type input "0975579441"
type input "PHƯƠNG"
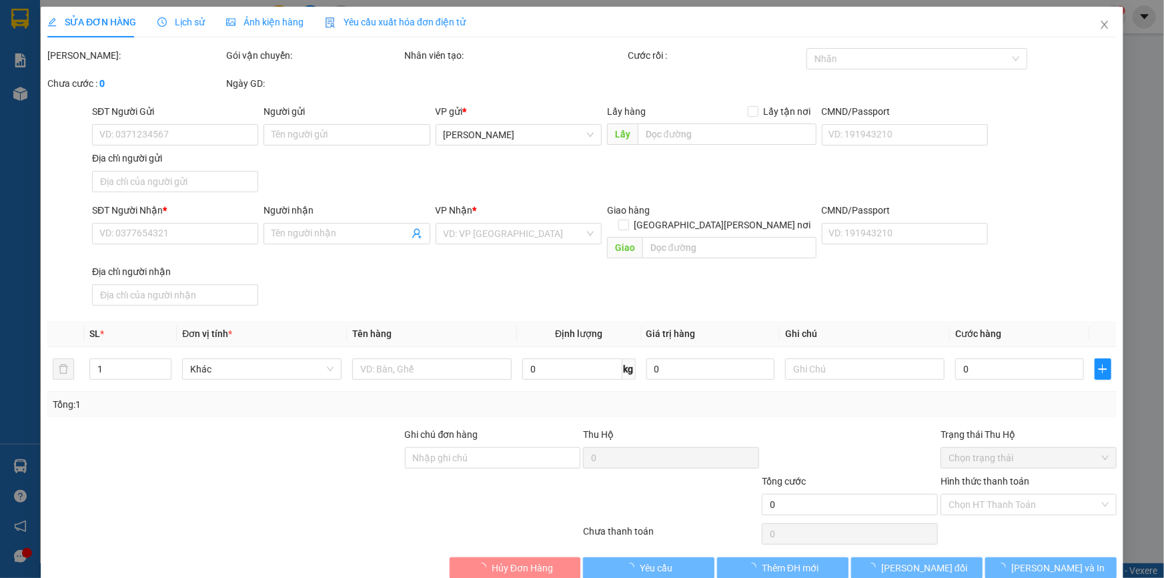
type input "40.000"
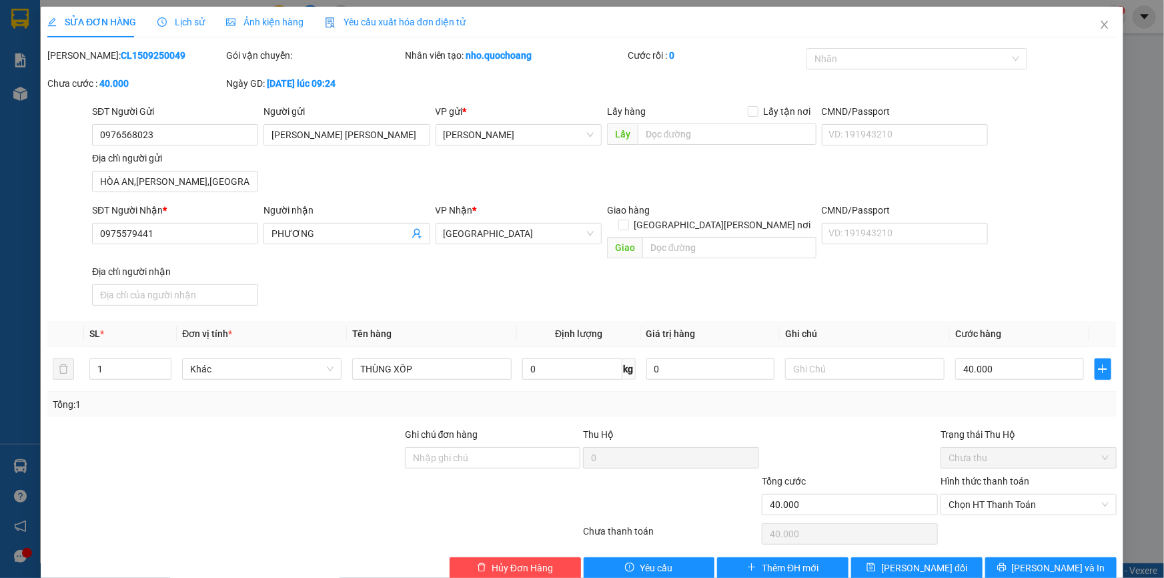
click at [989, 501] on div "Hình thức thanh toán Chọn HT Thanh Toán" at bounding box center [1029, 497] width 176 height 47
click at [983, 494] on span "Chọn HT Thanh Toán" at bounding box center [1029, 504] width 160 height 20
drag, startPoint x: 996, startPoint y: 513, endPoint x: 894, endPoint y: 534, distance: 104.2
click at [995, 513] on div "Tại văn phòng" at bounding box center [1020, 515] width 159 height 15
type input "0"
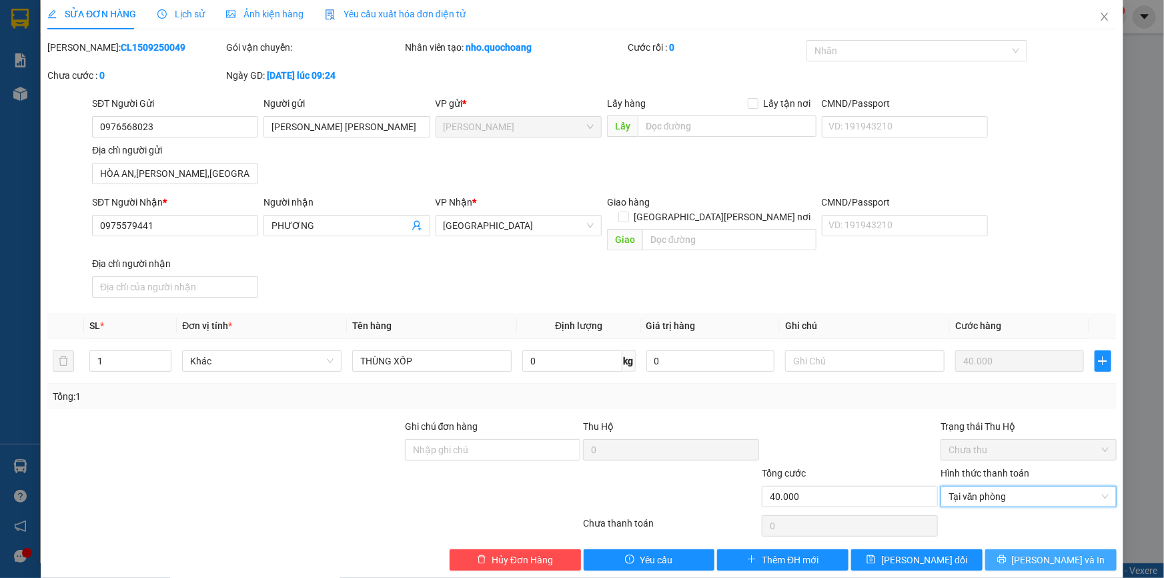
scroll to position [11, 0]
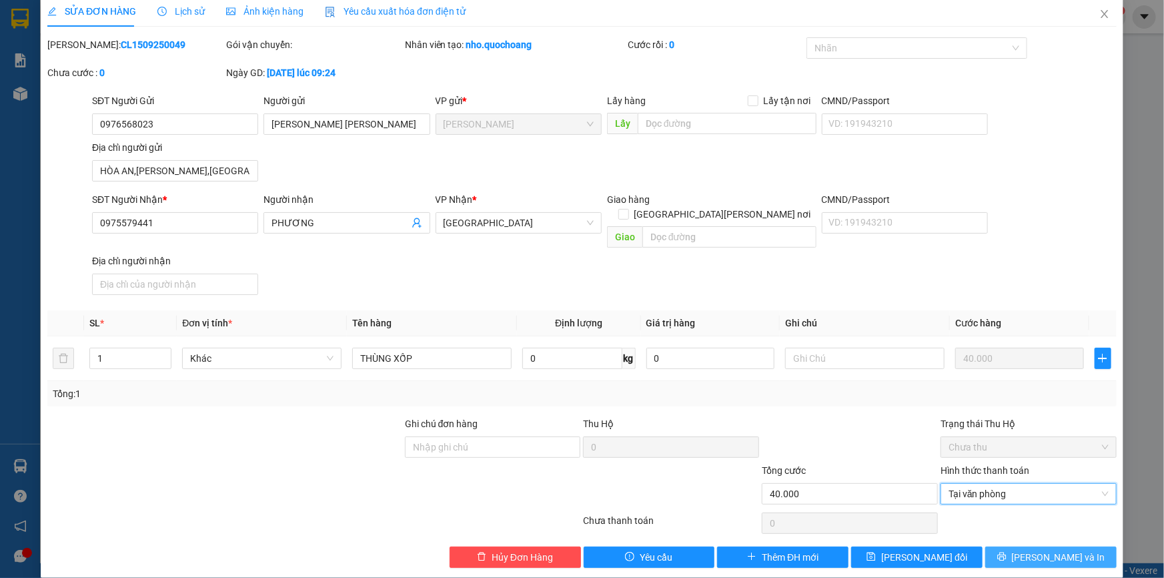
click at [1029, 546] on button "[PERSON_NAME] và In" at bounding box center [1050, 556] width 131 height 21
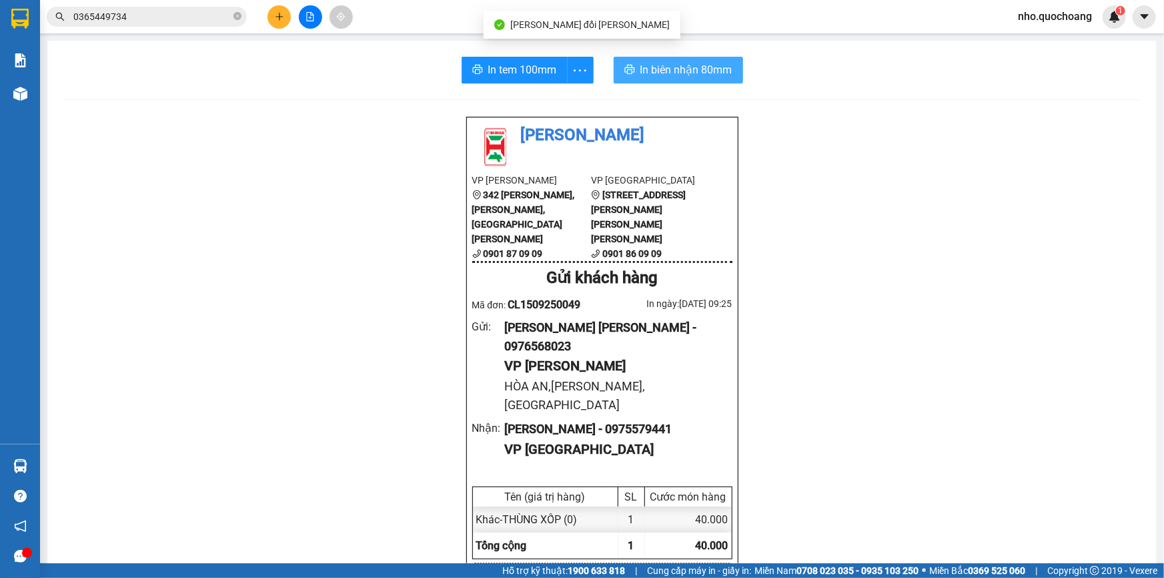
click at [655, 68] on span "In biên nhận 80mm" at bounding box center [687, 69] width 92 height 17
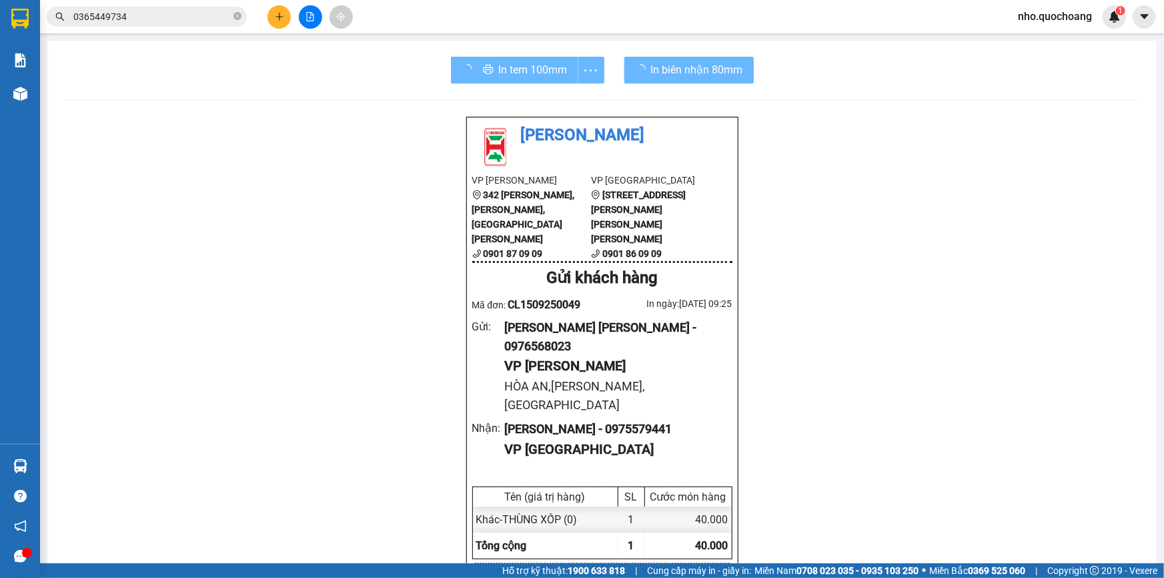
click at [545, 74] on div "In tem 100mm" at bounding box center [527, 70] width 153 height 27
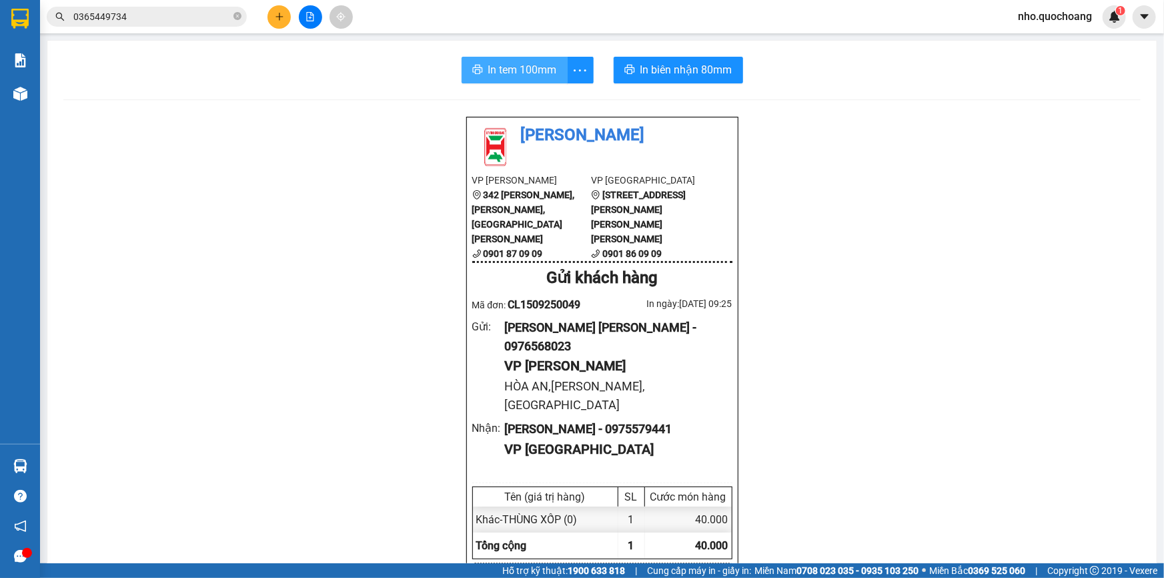
click at [520, 75] on span "In tem 100mm" at bounding box center [522, 69] width 69 height 17
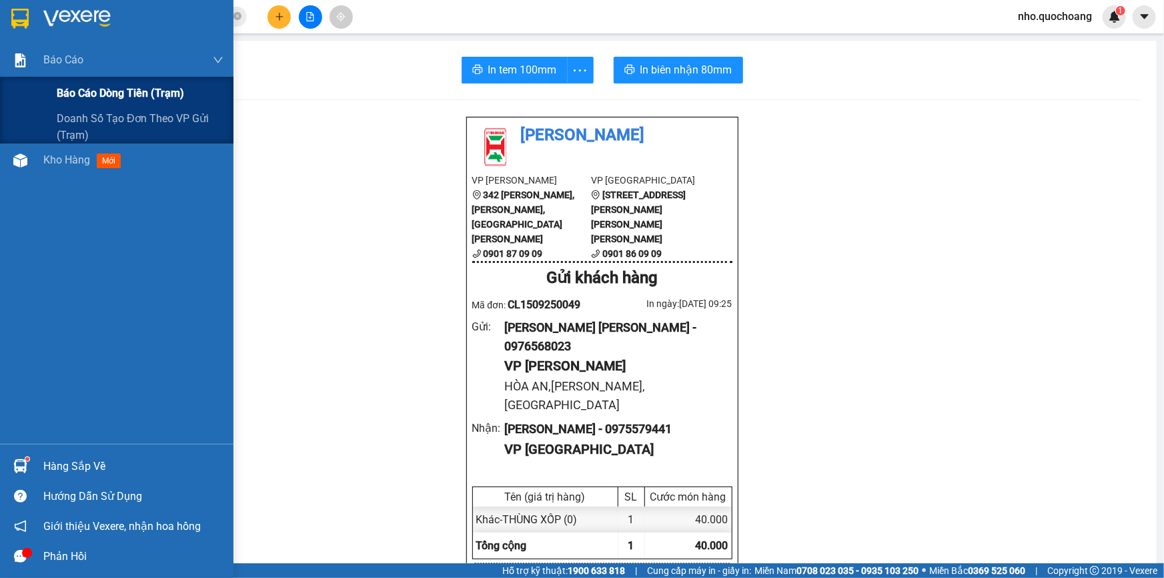
drag, startPoint x: 94, startPoint y: 95, endPoint x: 106, endPoint y: 93, distance: 12.2
click at [93, 95] on span "Báo cáo dòng tiền (trạm)" at bounding box center [120, 93] width 127 height 17
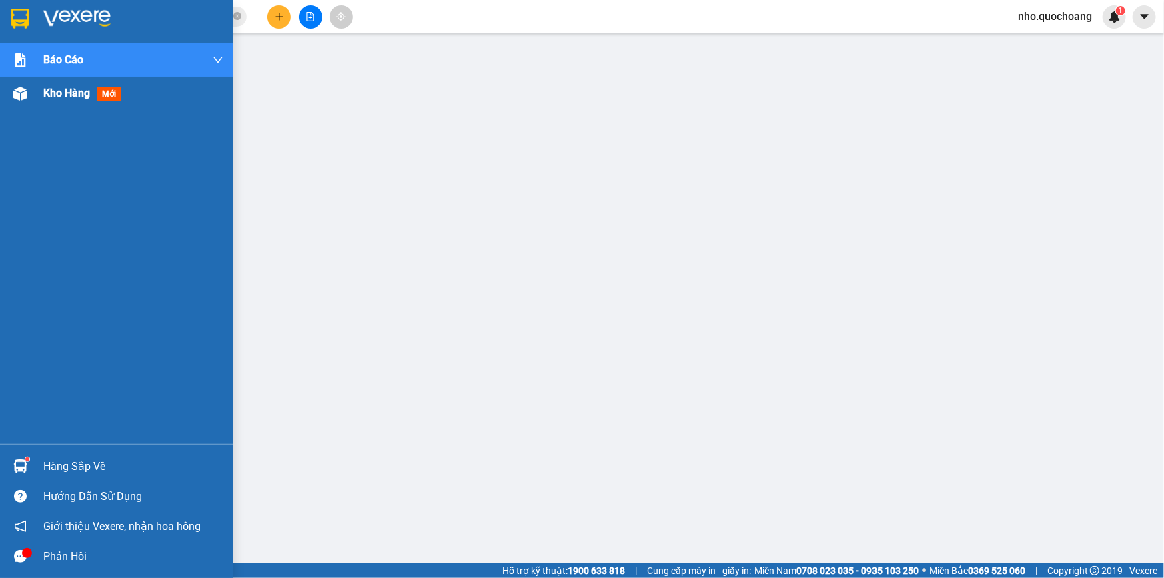
click at [57, 95] on span "Kho hàng" at bounding box center [66, 93] width 47 height 13
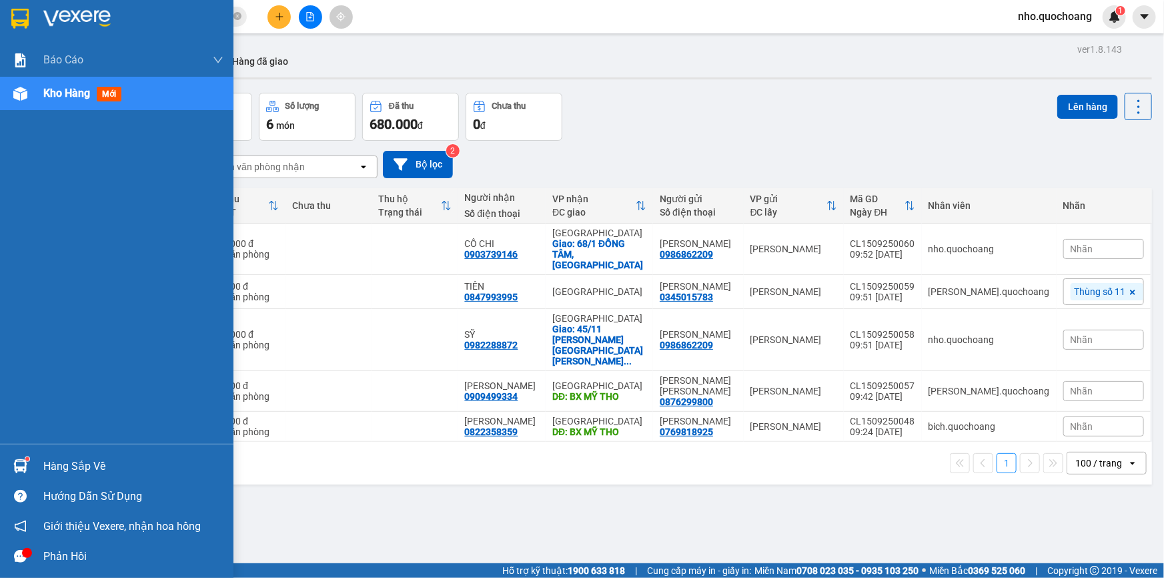
drag, startPoint x: 68, startPoint y: 473, endPoint x: 55, endPoint y: 467, distance: 14.0
click at [64, 472] on div "Hàng sắp về" at bounding box center [133, 466] width 180 height 20
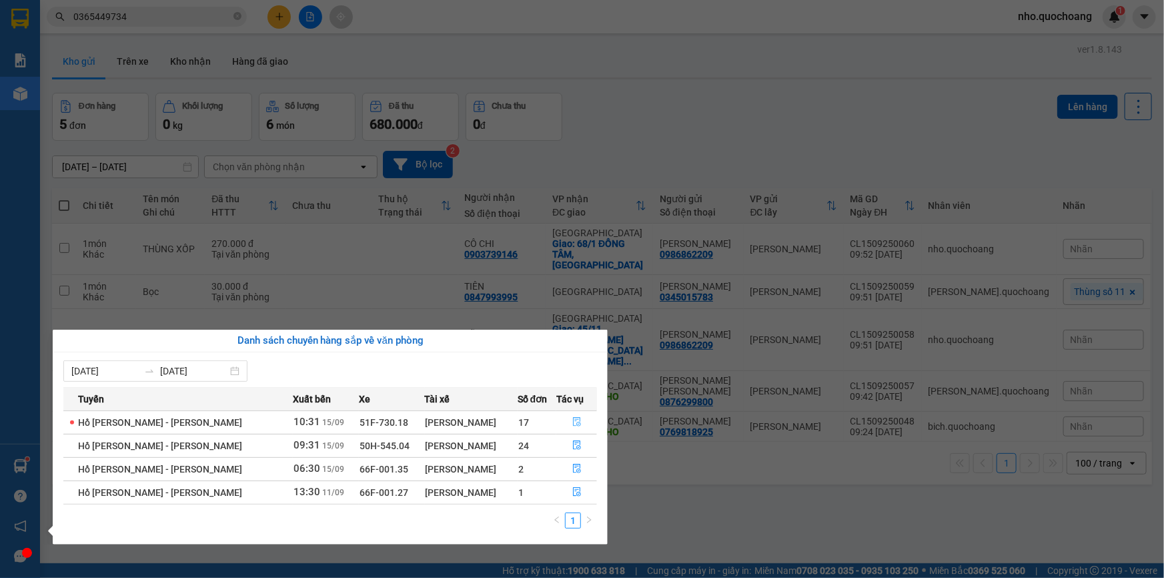
click at [572, 421] on icon "file-done" at bounding box center [576, 421] width 9 height 9
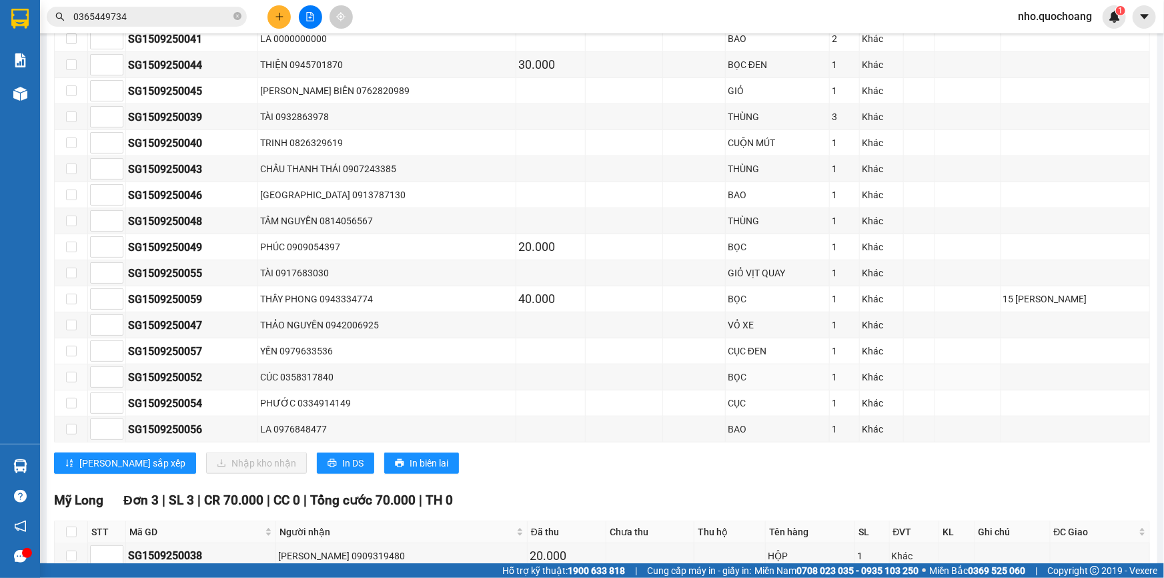
scroll to position [485, 0]
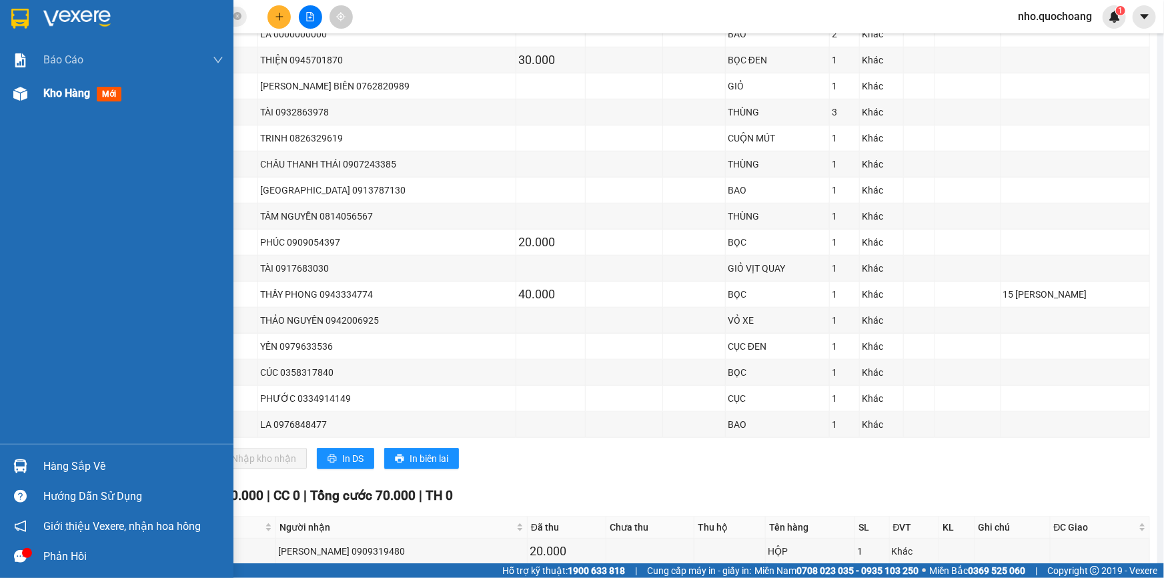
click at [57, 96] on span "Kho hàng" at bounding box center [66, 93] width 47 height 13
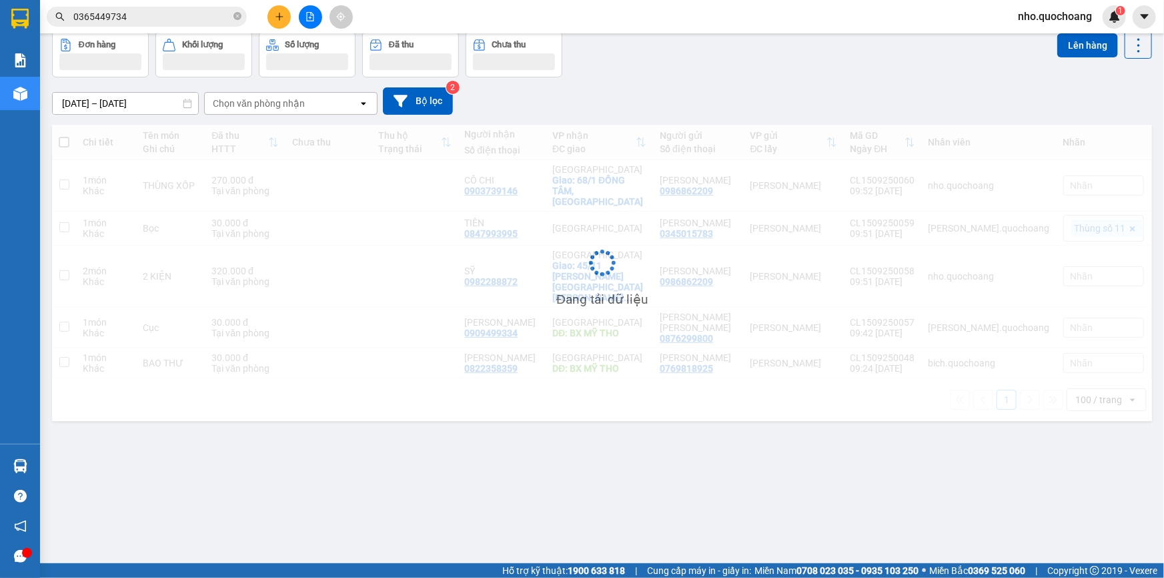
scroll to position [61, 0]
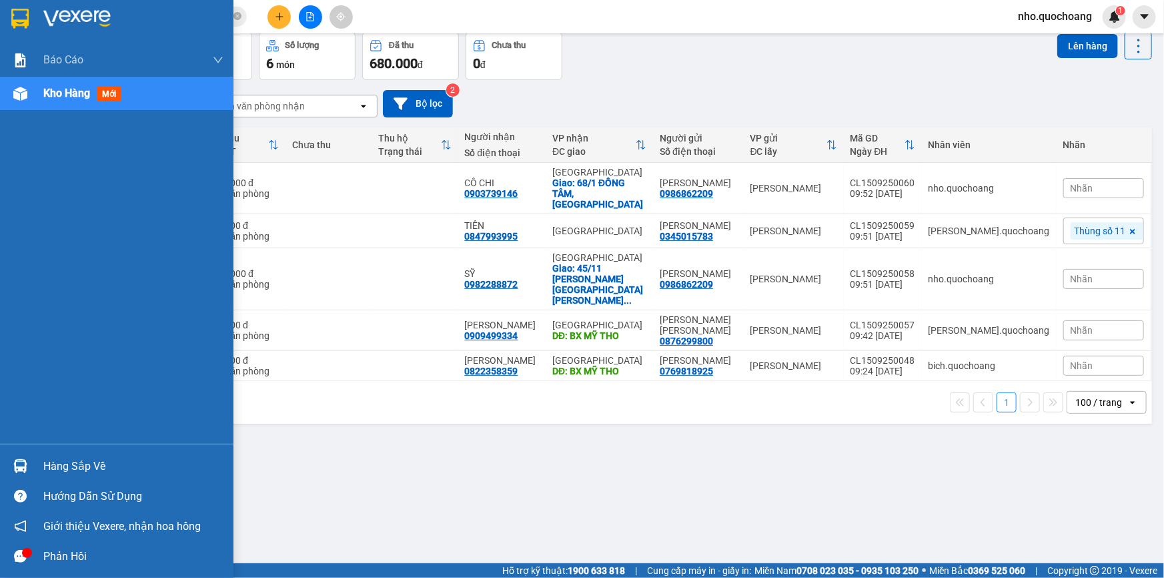
click at [58, 464] on div "Hàng sắp về" at bounding box center [133, 466] width 180 height 20
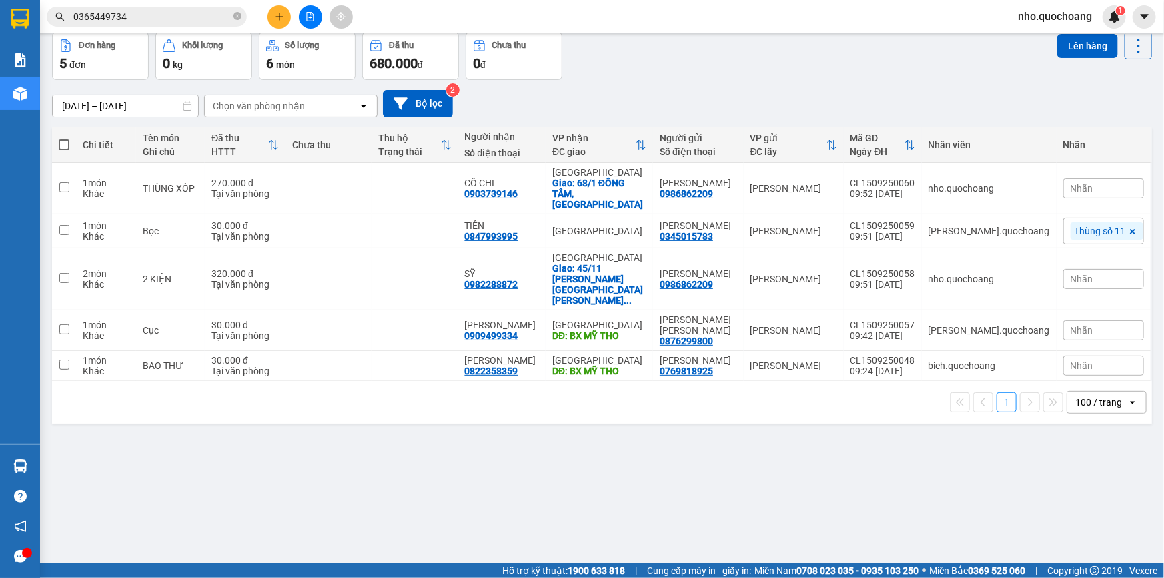
drag, startPoint x: 749, startPoint y: 448, endPoint x: 248, endPoint y: 53, distance: 637.5
click at [743, 447] on section "Kết quả [PERSON_NAME] ( 13 ) Bộ lọc Mã ĐH Trạng thái Món hàng Thu hộ Tổng [PERS…" at bounding box center [582, 289] width 1164 height 578
